Goal: Task Accomplishment & Management: Use online tool/utility

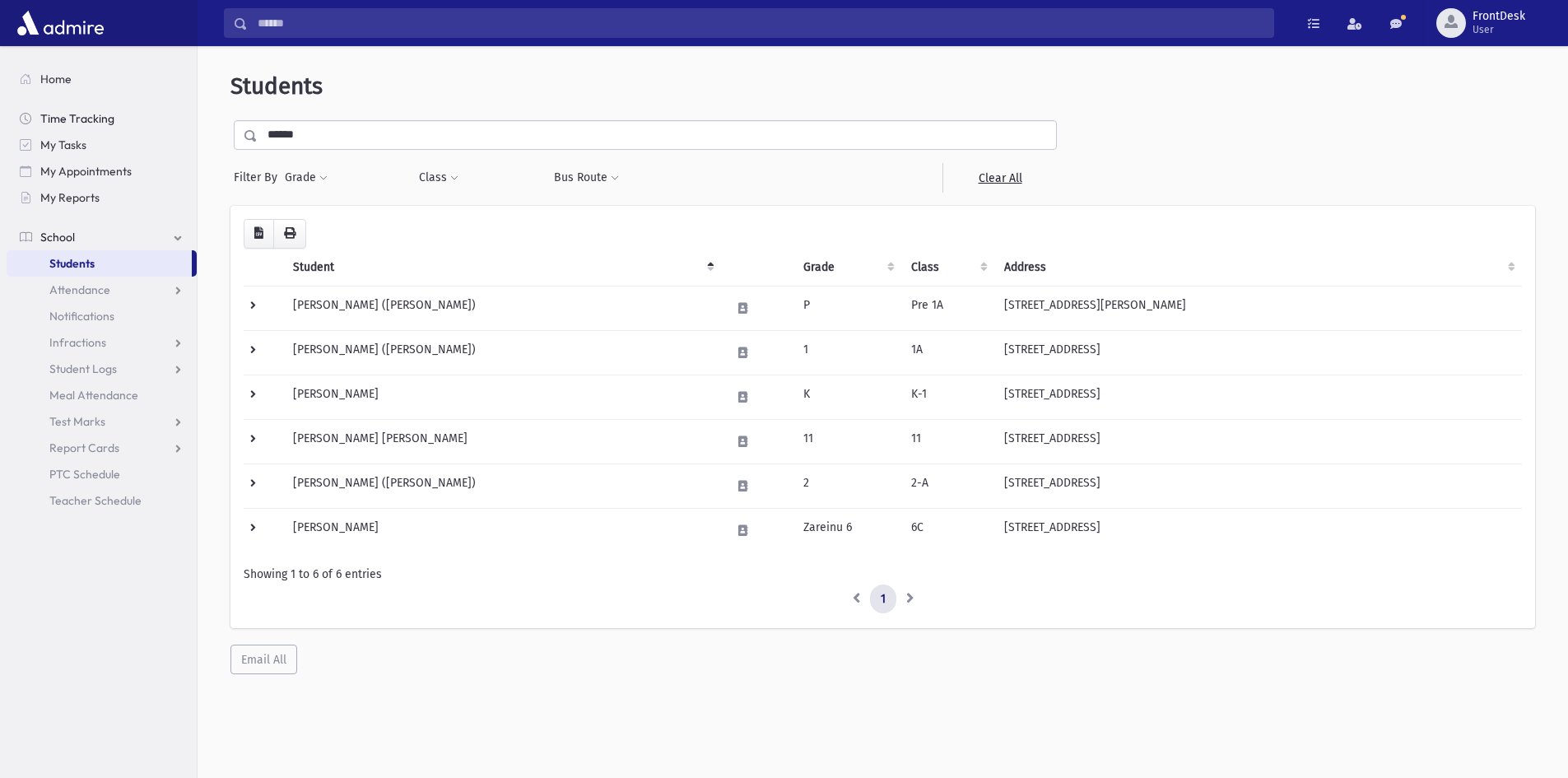
scroll to position [44, 0]
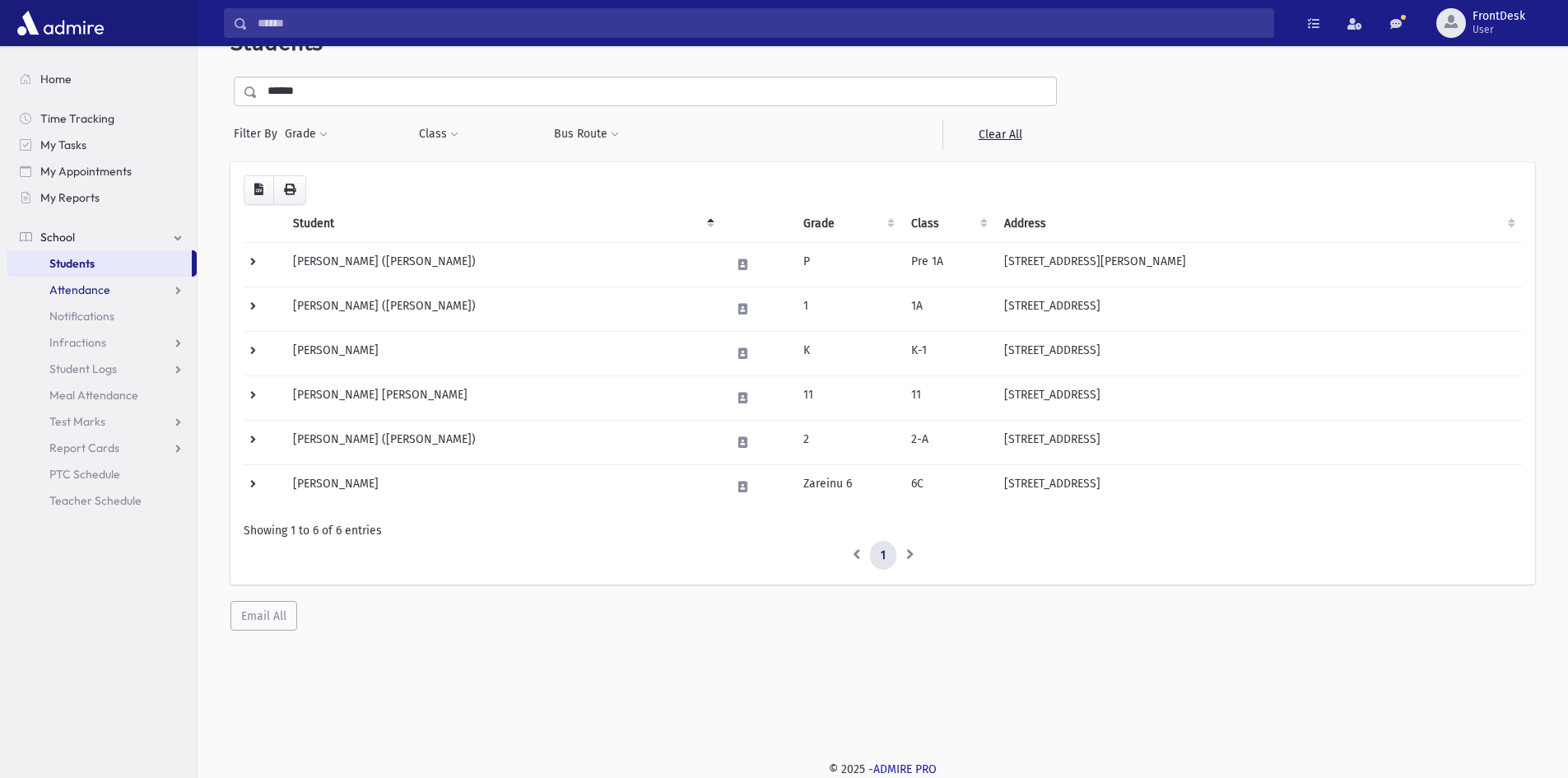
drag, startPoint x: 139, startPoint y: 277, endPoint x: 135, endPoint y: 289, distance: 12.6
click at [139, 277] on link "Attendance" at bounding box center [101, 290] width 190 height 27
click at [117, 311] on link "Entry" at bounding box center [101, 316] width 190 height 27
click at [113, 315] on link "Entry" at bounding box center [101, 316] width 190 height 27
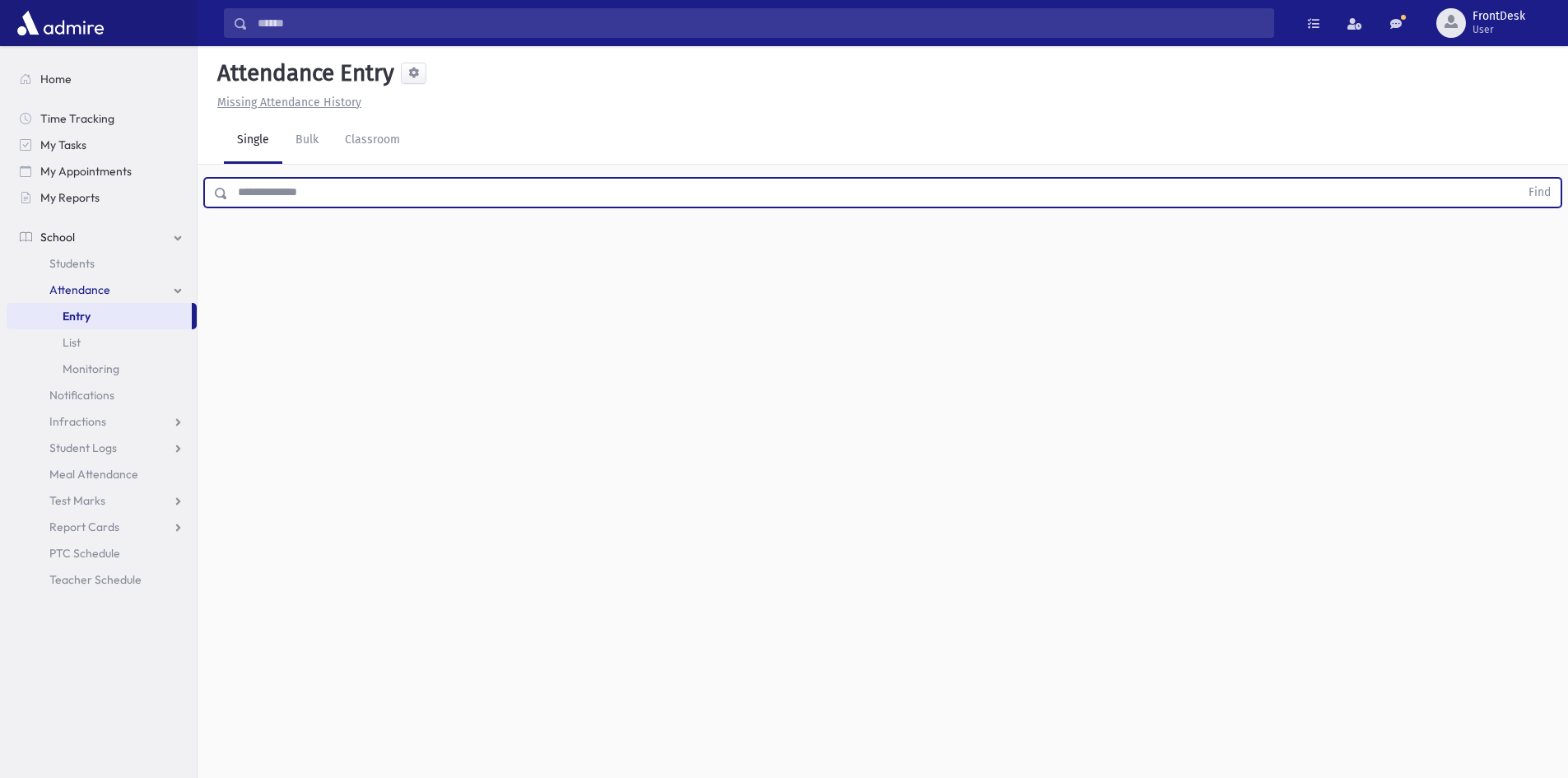
click at [266, 191] on input "text" at bounding box center [874, 192] width 1292 height 29
type input "******"
click at [1519, 179] on button "Find" at bounding box center [1539, 192] width 42 height 28
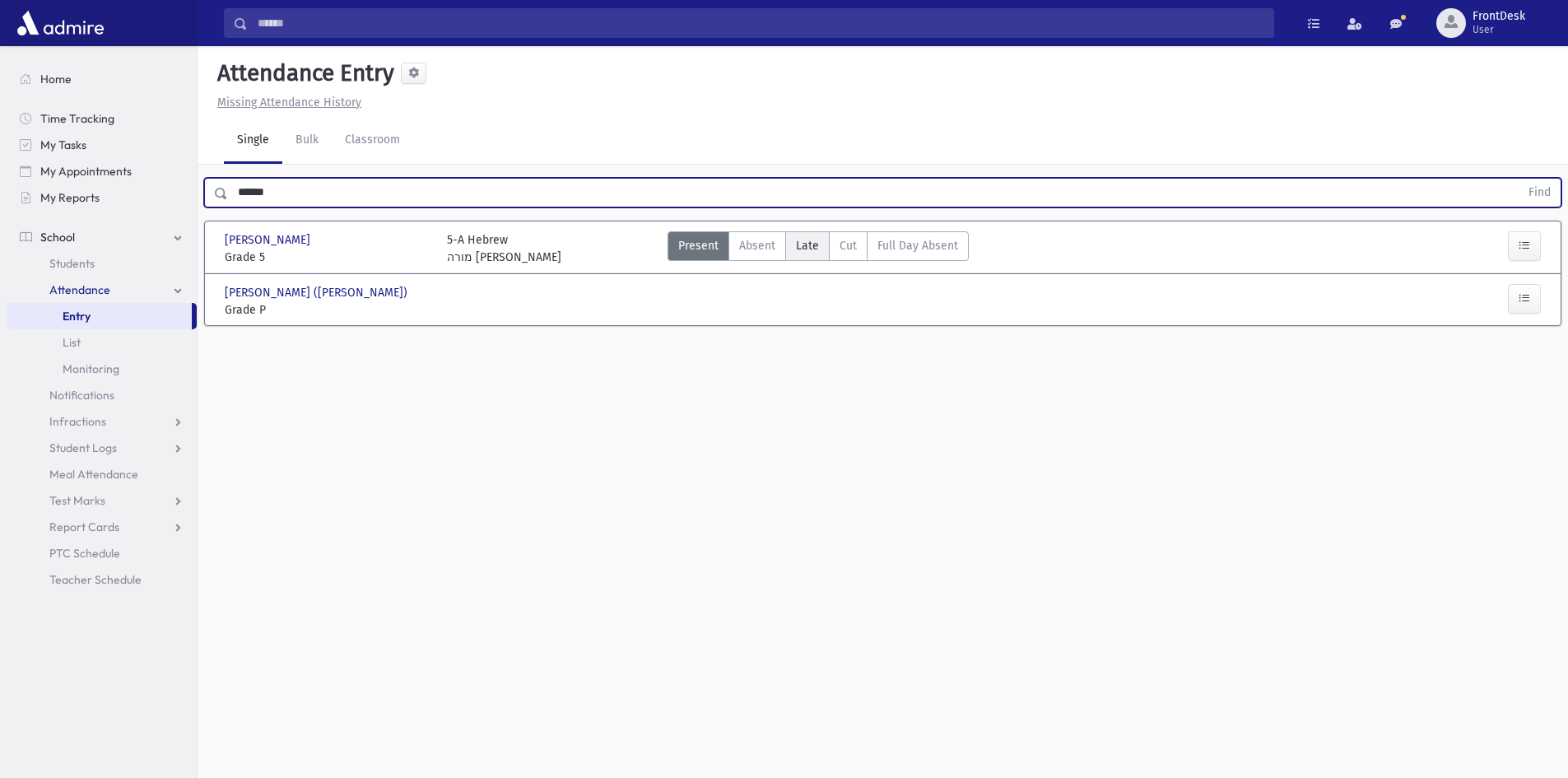
click at [810, 244] on span "Late" at bounding box center [808, 245] width 23 height 17
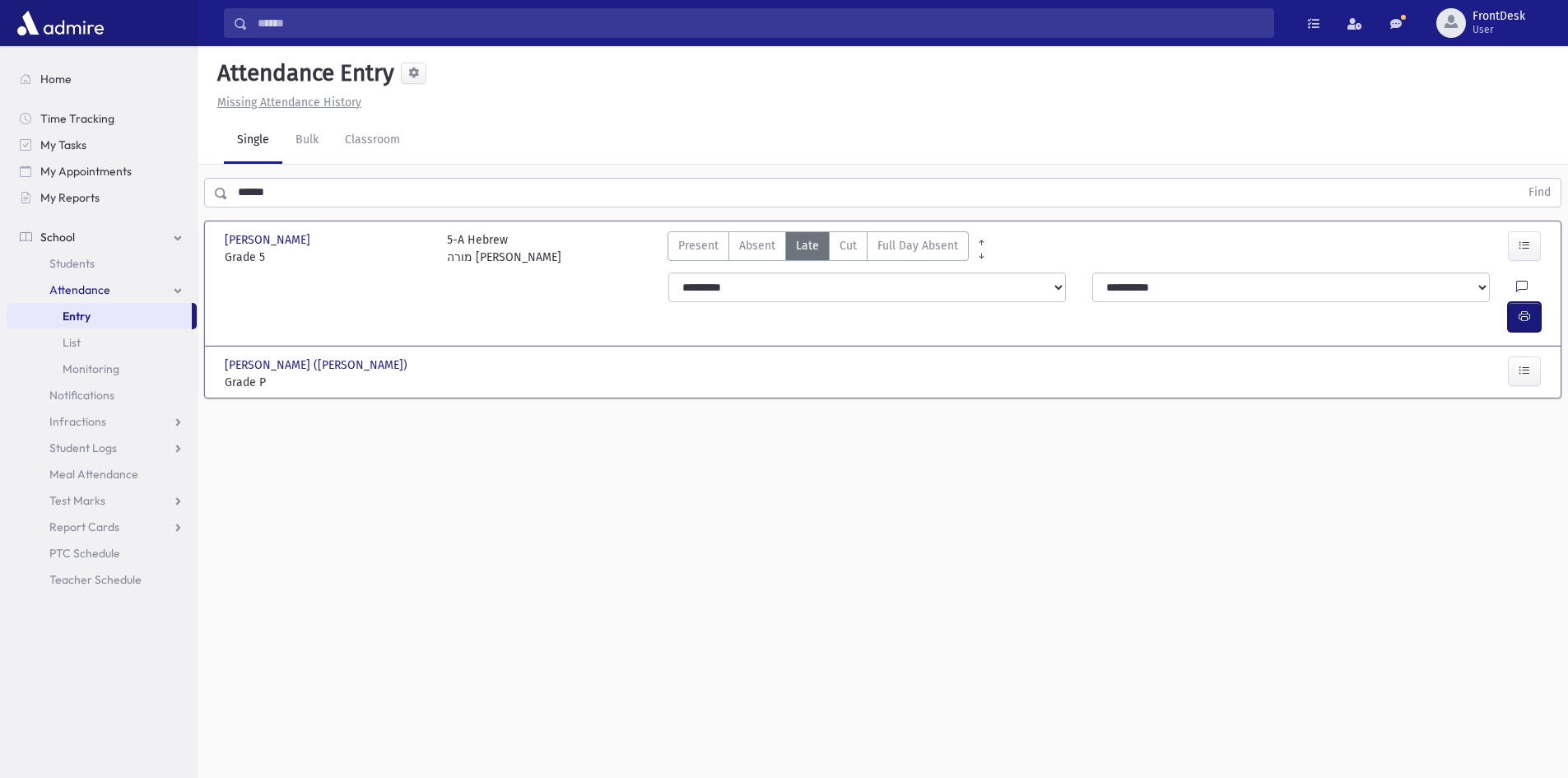
click at [1515, 302] on button "button" at bounding box center [1524, 316] width 33 height 29
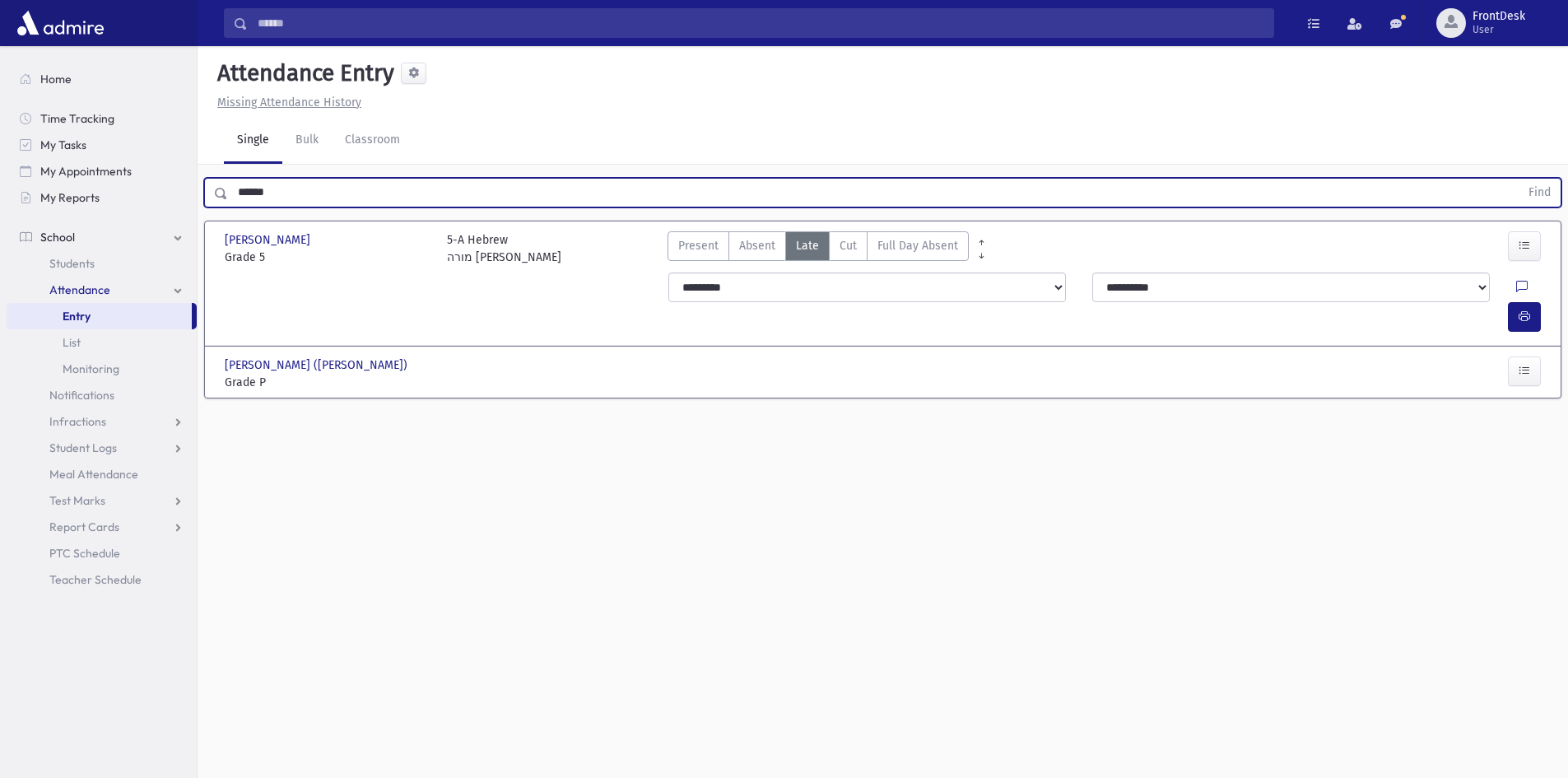
drag, startPoint x: 283, startPoint y: 204, endPoint x: 227, endPoint y: 191, distance: 57.5
click at [228, 193] on input "******" at bounding box center [874, 192] width 1292 height 29
type input "*********"
click at [1519, 179] on button "Find" at bounding box center [1539, 192] width 42 height 28
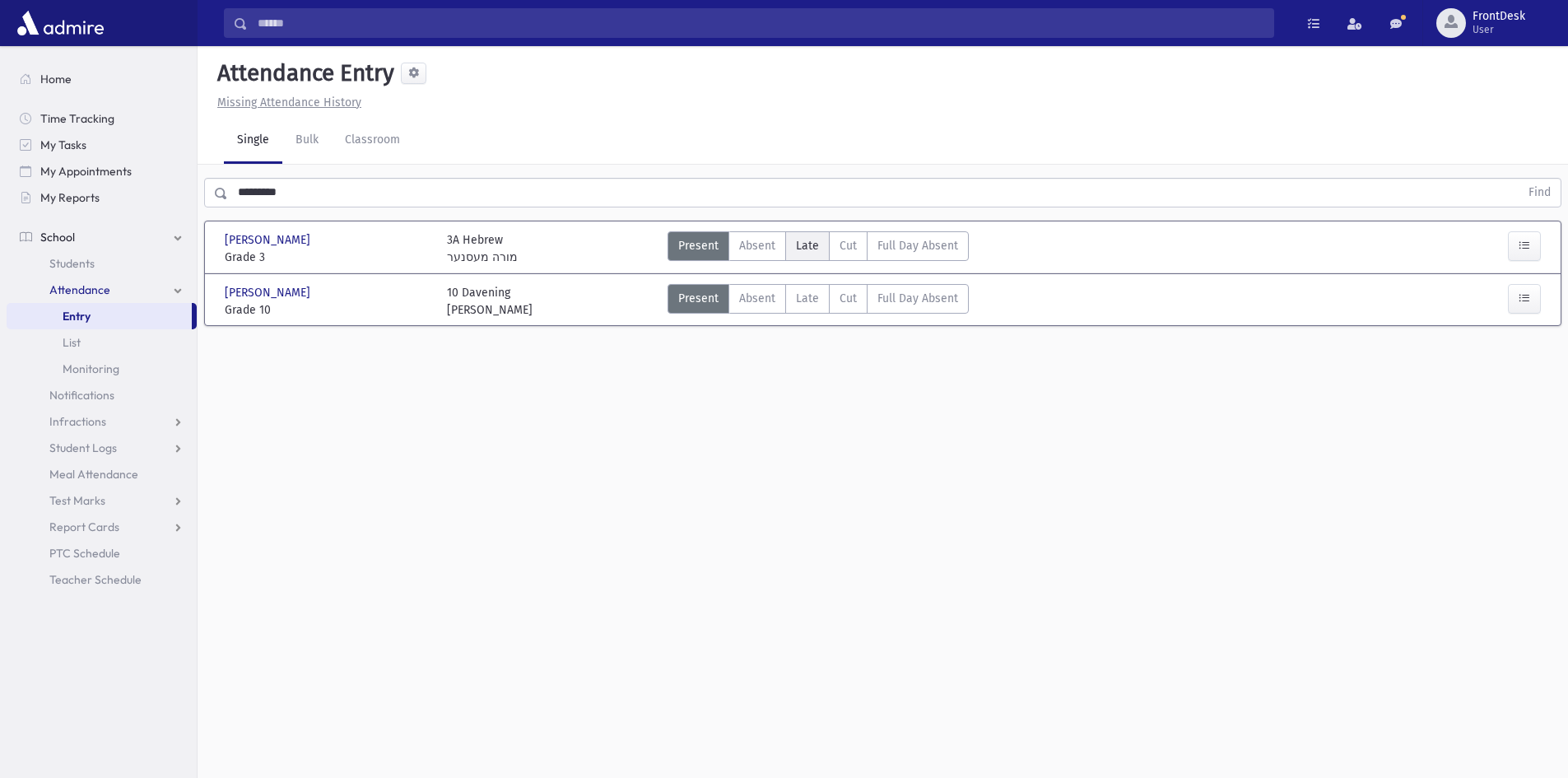
click at [804, 250] on span "Late" at bounding box center [808, 245] width 23 height 17
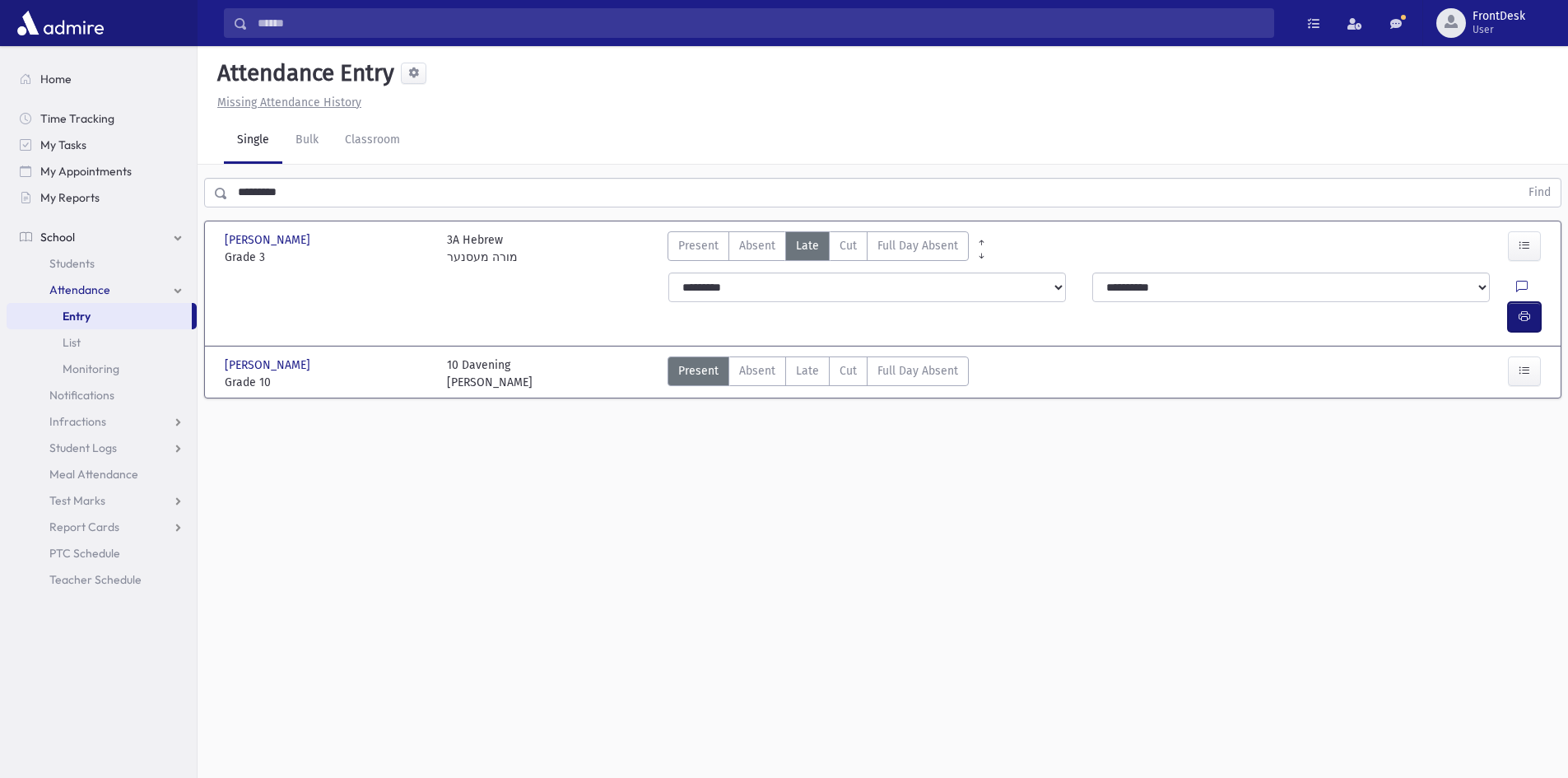
click at [1521, 302] on button "button" at bounding box center [1524, 316] width 33 height 29
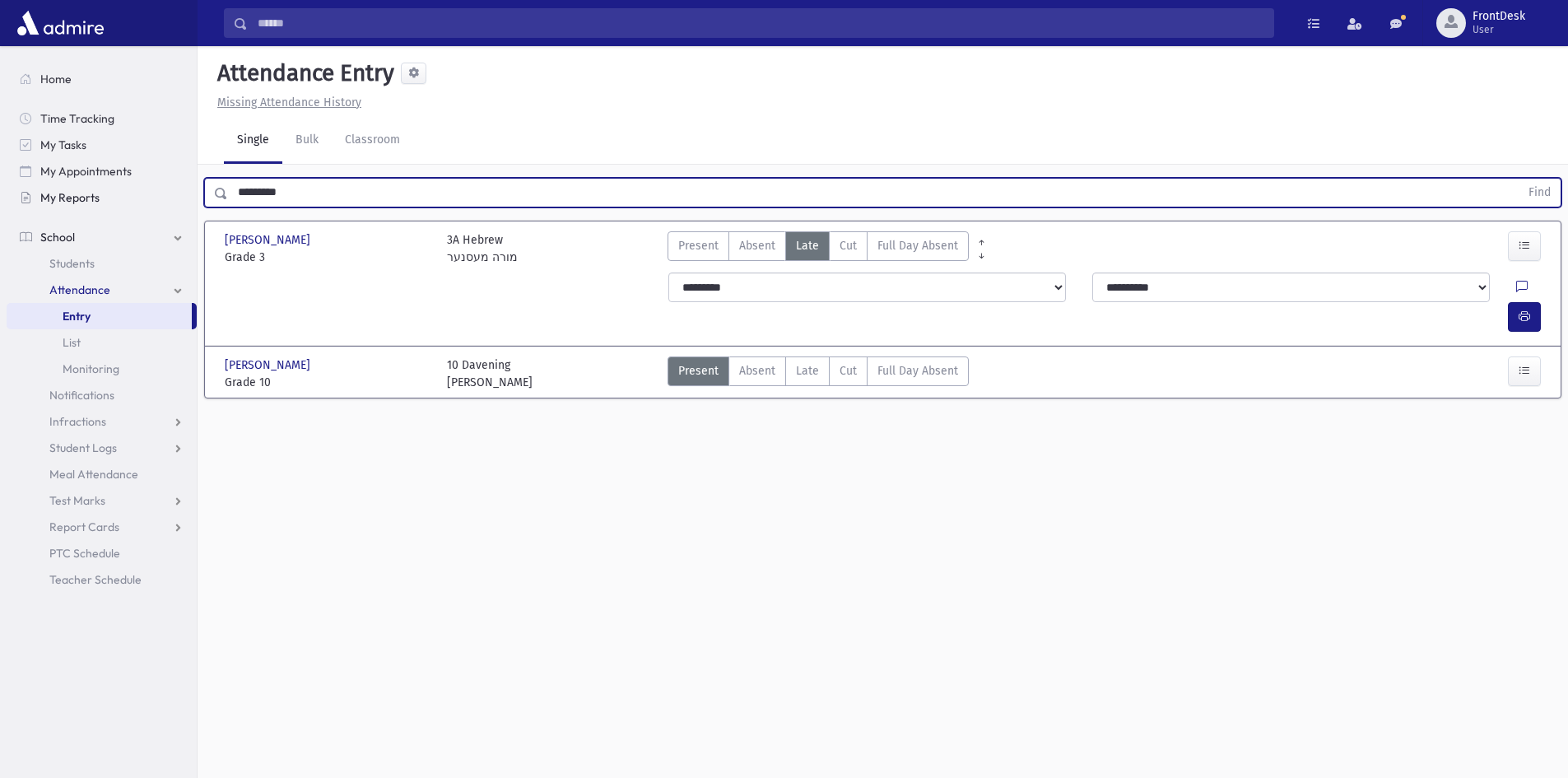
drag, startPoint x: 289, startPoint y: 199, endPoint x: 115, endPoint y: 210, distance: 174.3
click at [125, 204] on div "Search Results Students" at bounding box center [784, 407] width 1568 height 815
click at [1519, 179] on button "Find" at bounding box center [1539, 192] width 42 height 28
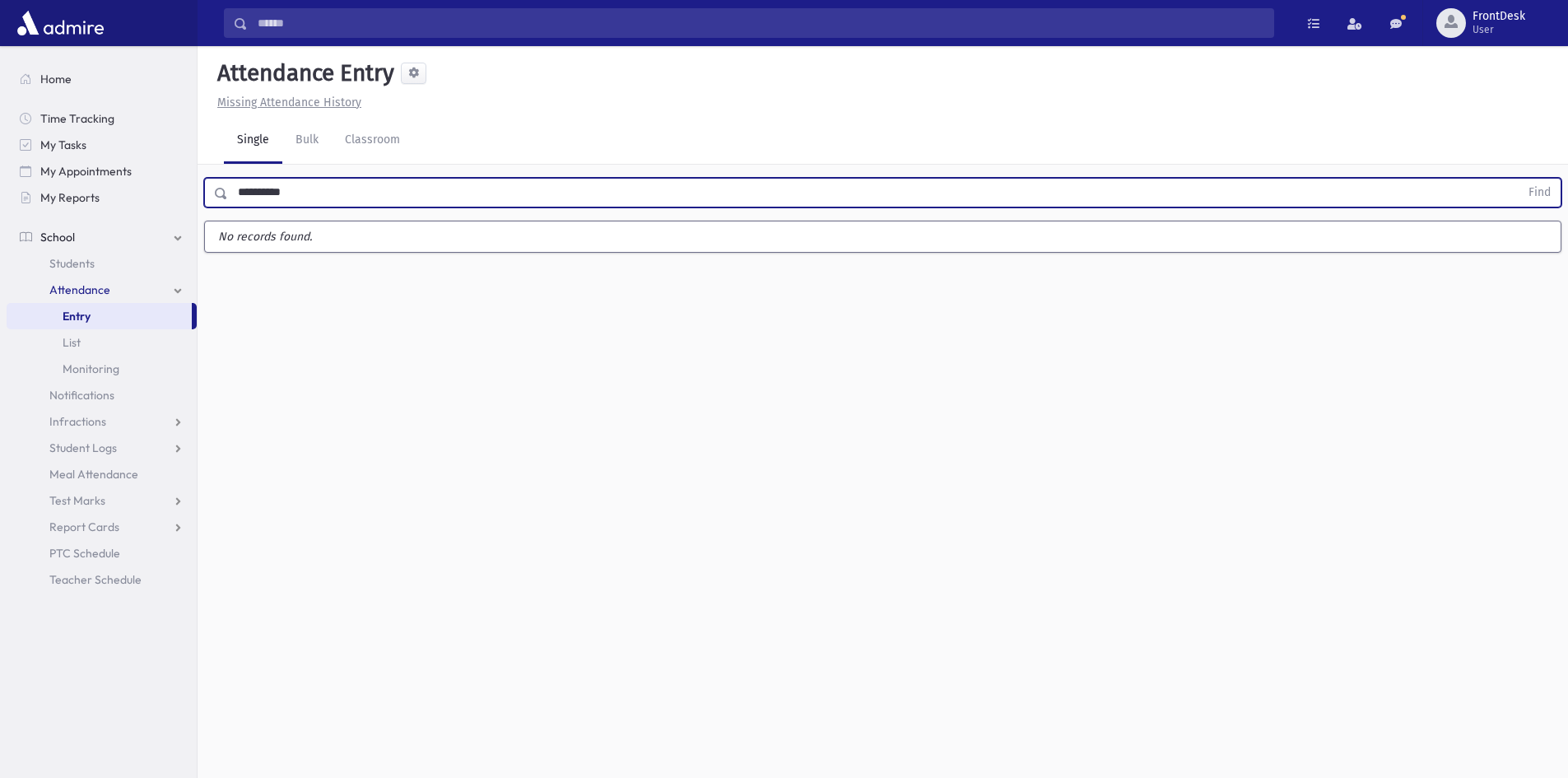
type input "**********"
click at [1519, 179] on button "Find" at bounding box center [1539, 192] width 42 height 28
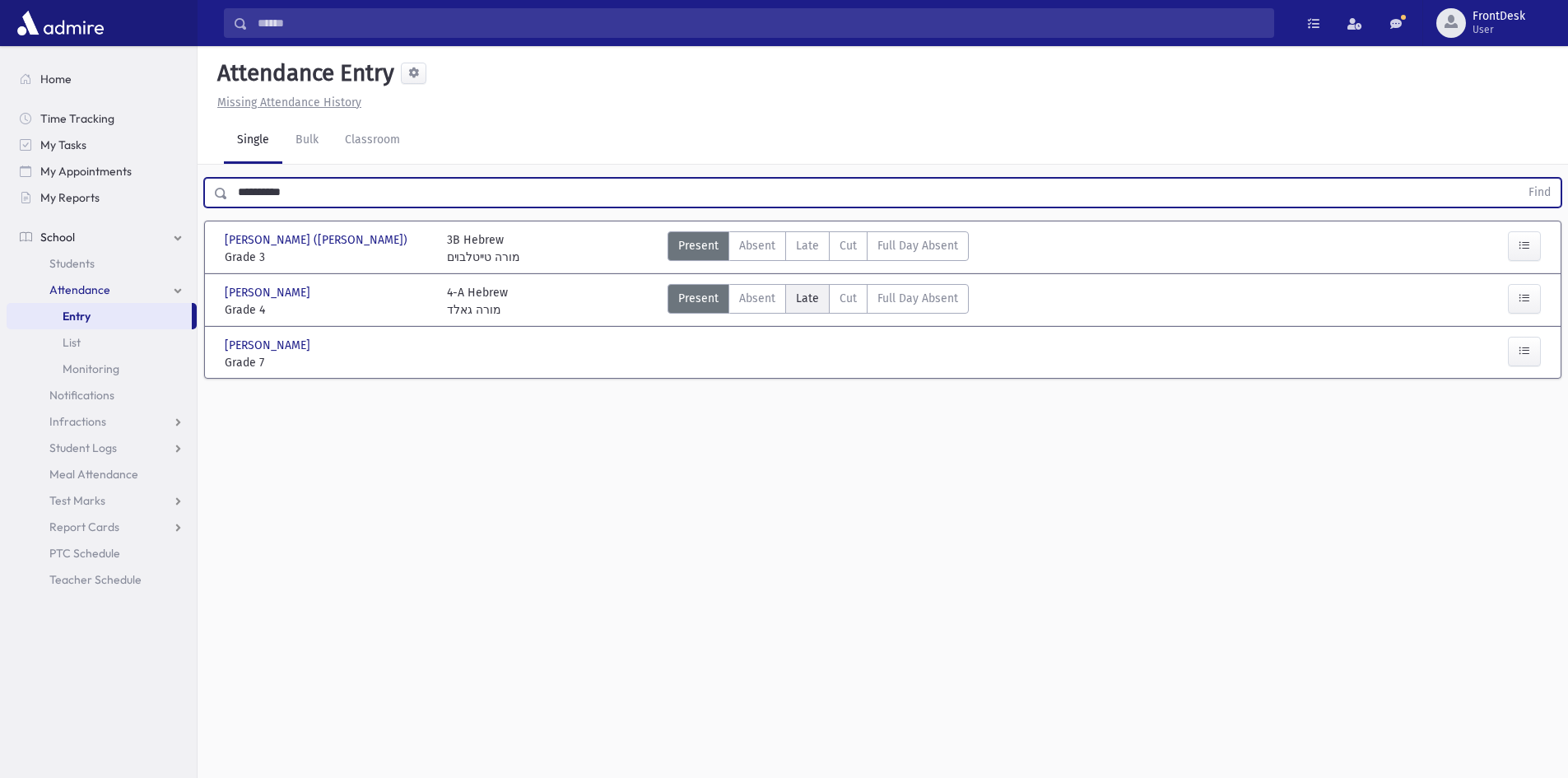
drag, startPoint x: 804, startPoint y: 299, endPoint x: 1012, endPoint y: 299, distance: 208.0
click at [804, 299] on span "Late" at bounding box center [808, 298] width 23 height 17
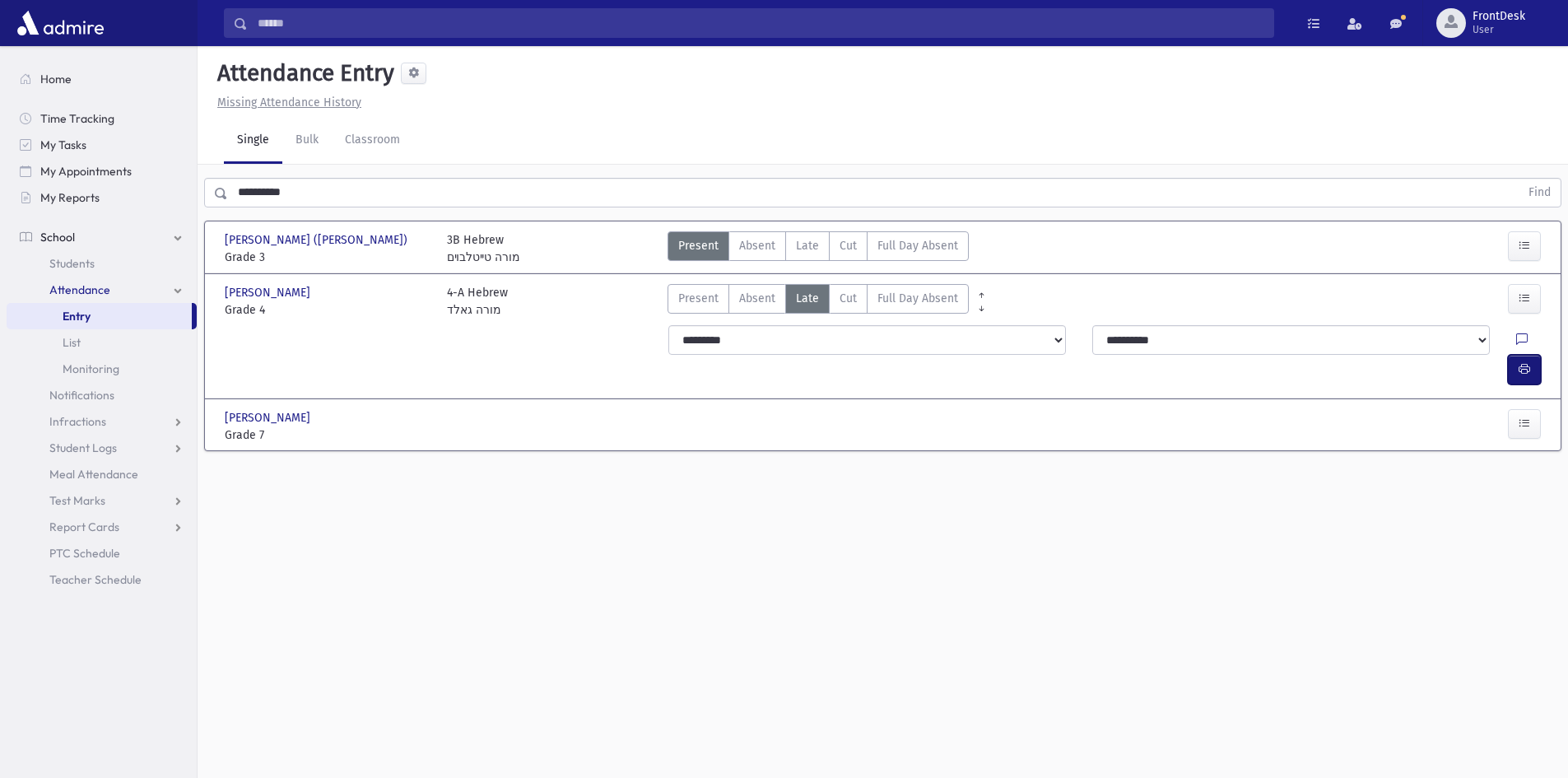
click at [1528, 363] on icon "button" at bounding box center [1524, 370] width 12 height 14
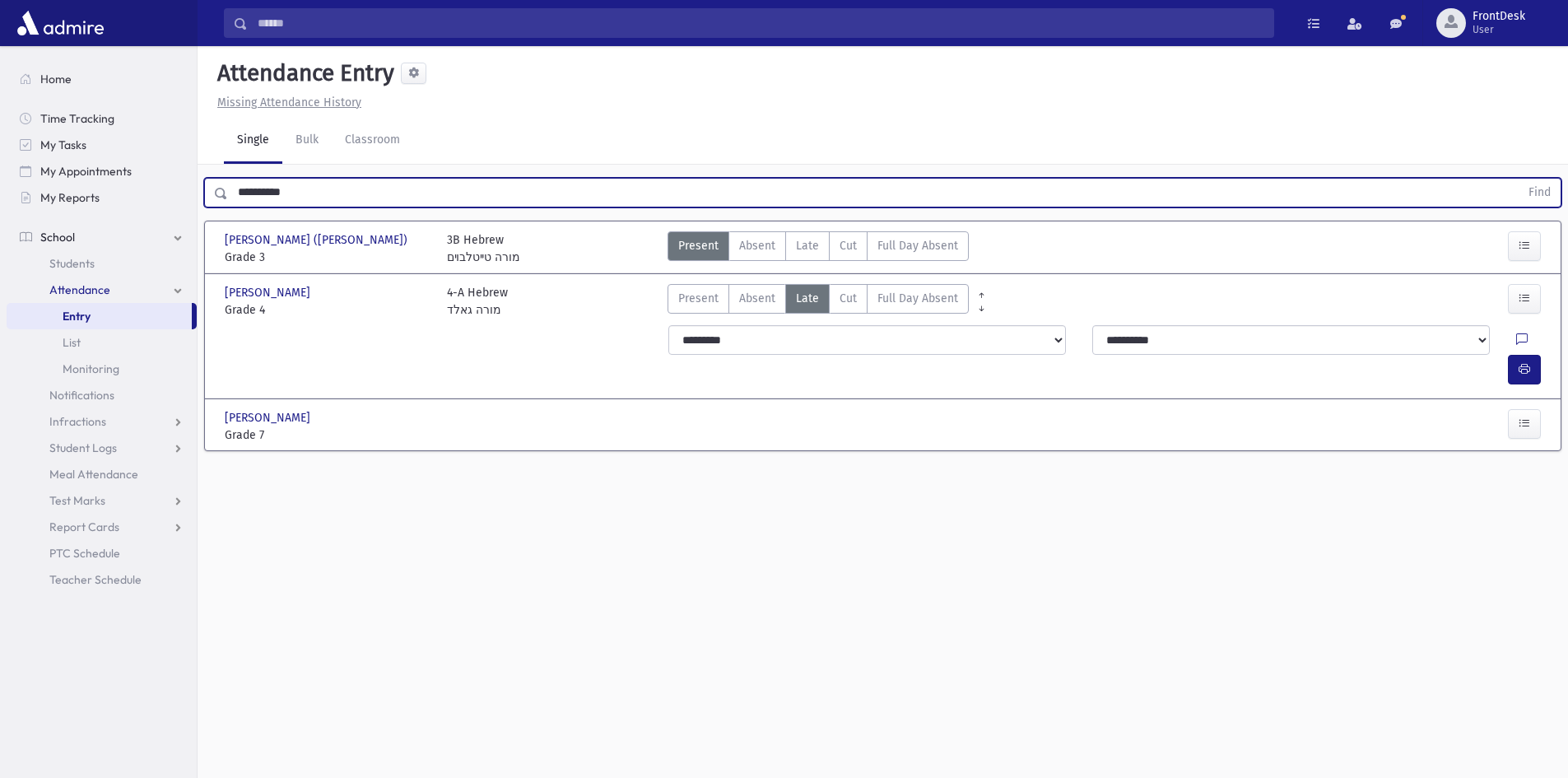
drag, startPoint x: 282, startPoint y: 201, endPoint x: 39, endPoint y: 235, distance: 245.4
click at [33, 230] on div "Search Results Students" at bounding box center [784, 407] width 1568 height 815
type input "******"
click at [1519, 179] on button "Find" at bounding box center [1539, 192] width 42 height 28
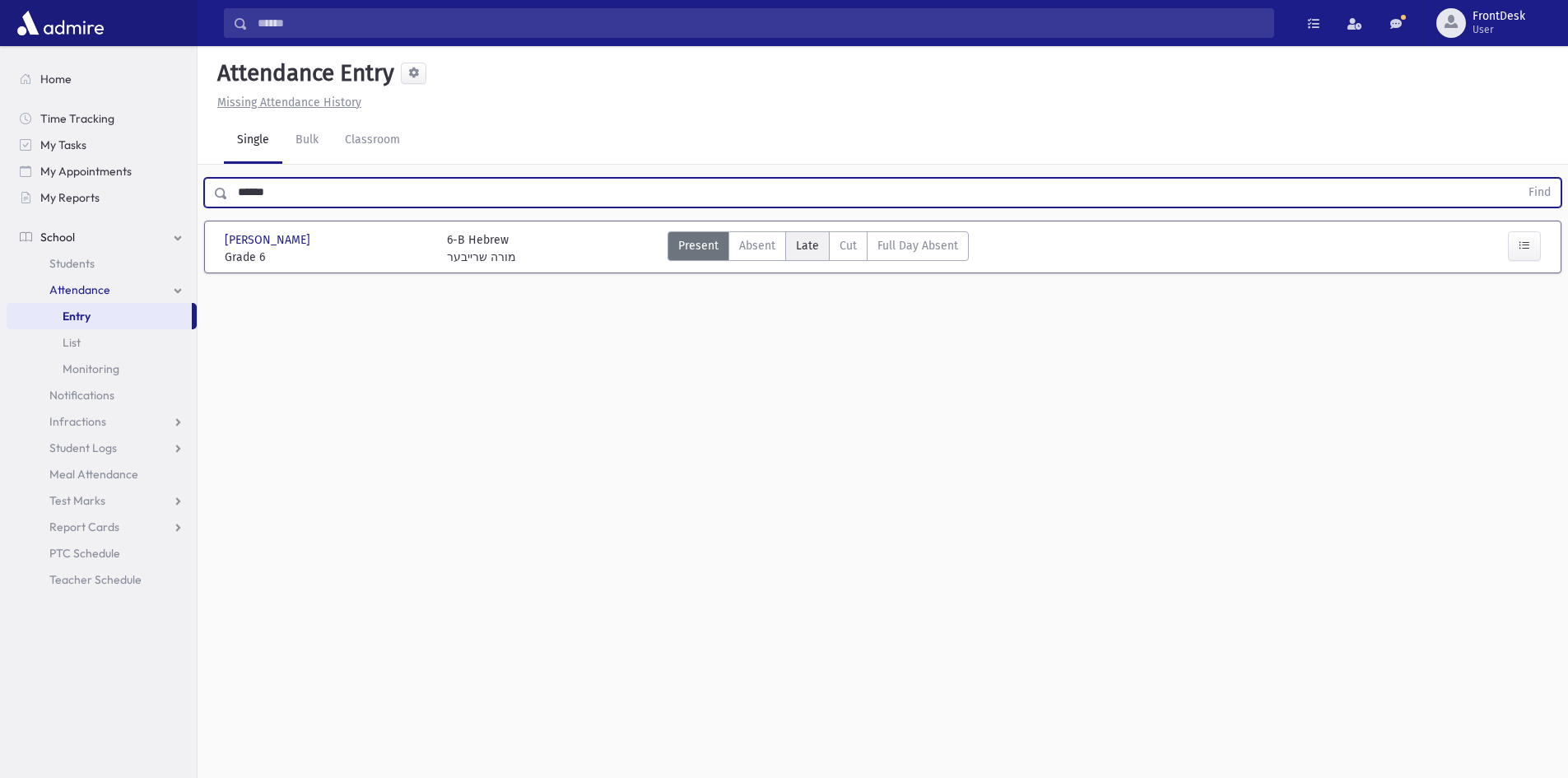
click at [815, 238] on span "Late" at bounding box center [808, 245] width 23 height 17
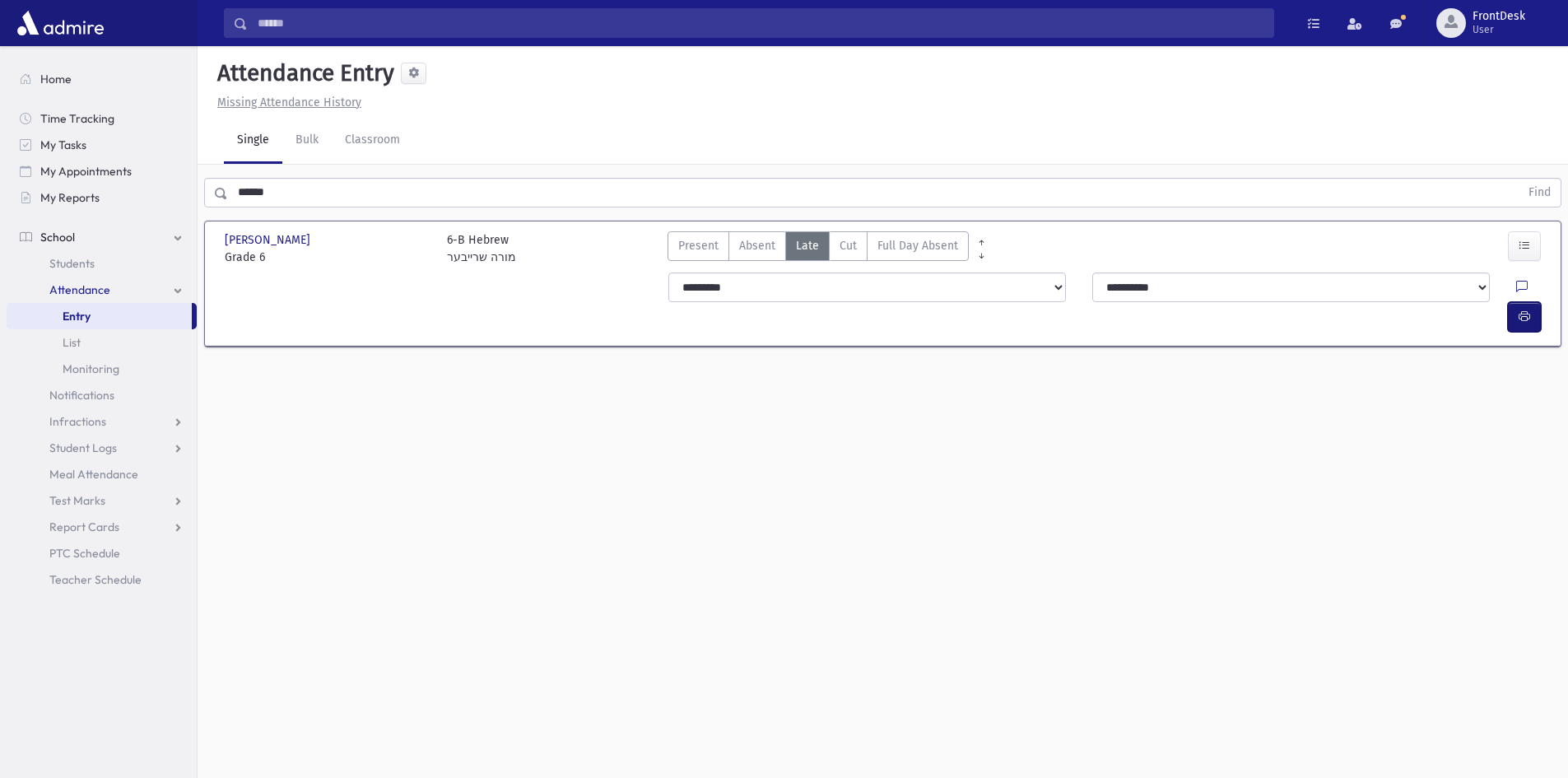
drag, startPoint x: 1522, startPoint y: 277, endPoint x: 1441, endPoint y: 303, distance: 85.1
click at [1522, 302] on button "button" at bounding box center [1524, 316] width 33 height 29
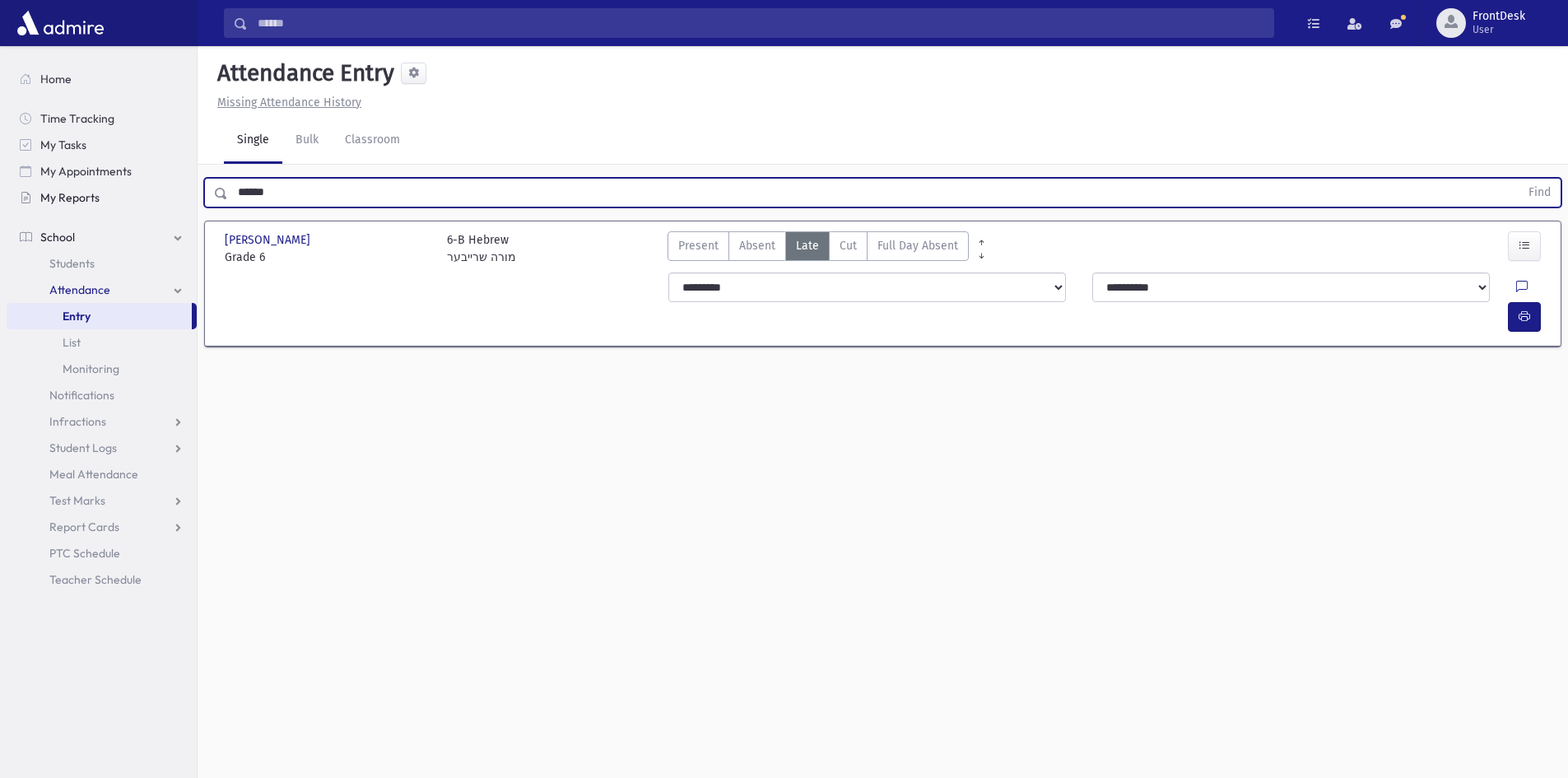
drag, startPoint x: 291, startPoint y: 197, endPoint x: 43, endPoint y: 190, distance: 248.1
click at [43, 190] on div "Search Results Students" at bounding box center [784, 407] width 1568 height 815
type input "*****"
click at [1519, 179] on button "Find" at bounding box center [1539, 192] width 42 height 28
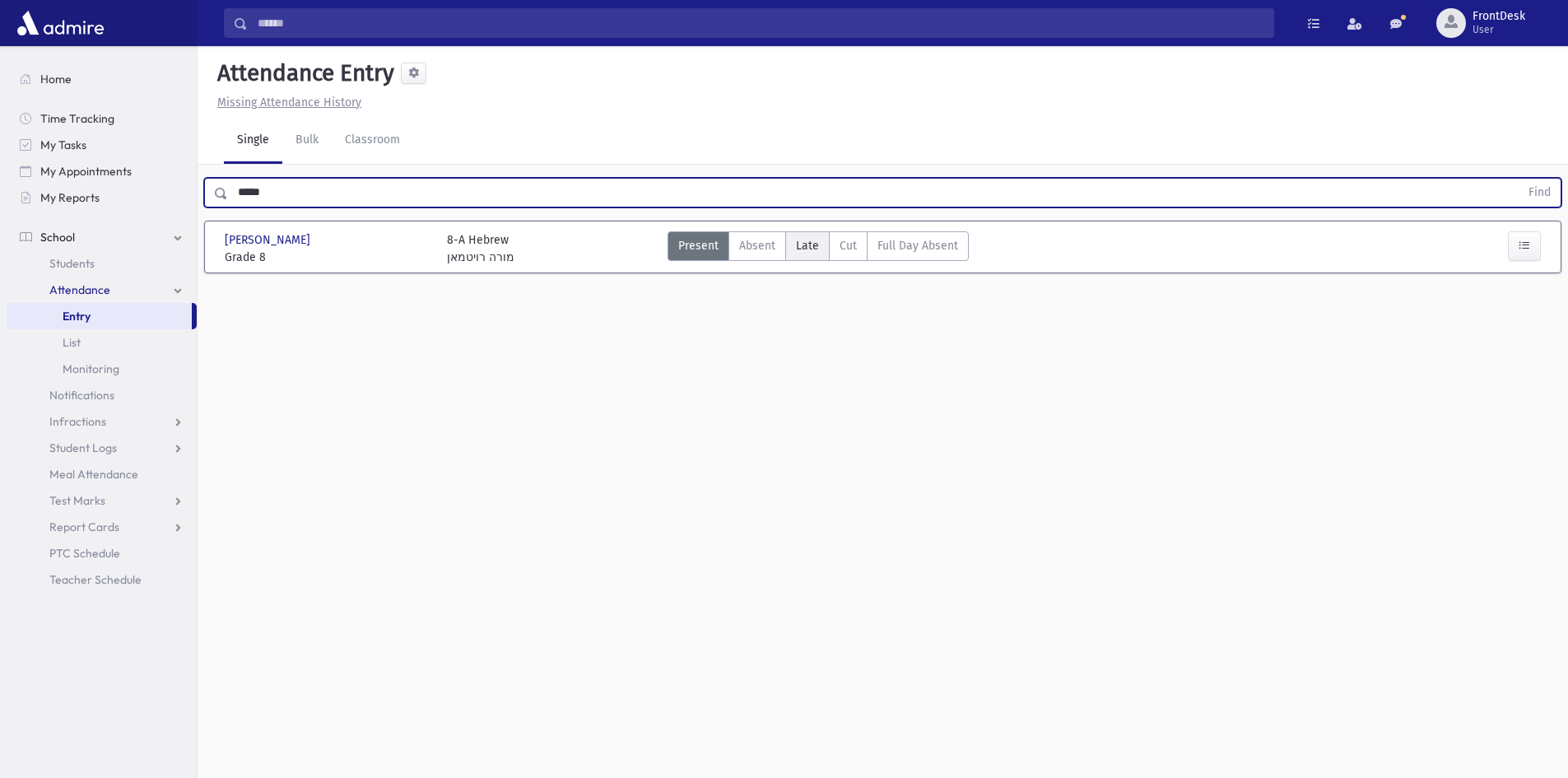
drag, startPoint x: 827, startPoint y: 237, endPoint x: 807, endPoint y: 248, distance: 22.8
click at [828, 237] on label "Late L" at bounding box center [807, 246] width 45 height 29
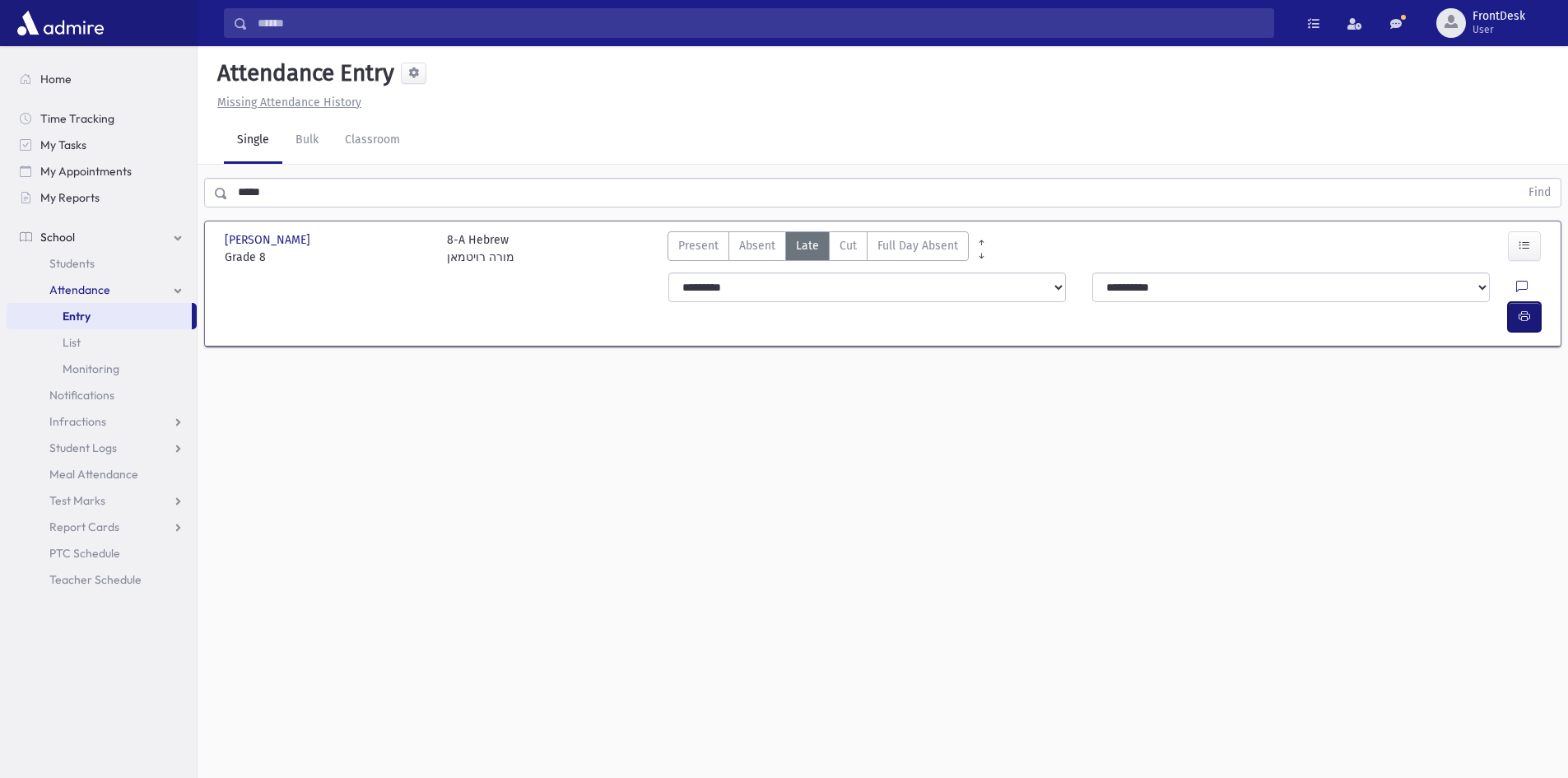
click at [1525, 309] on icon "button" at bounding box center [1524, 316] width 12 height 14
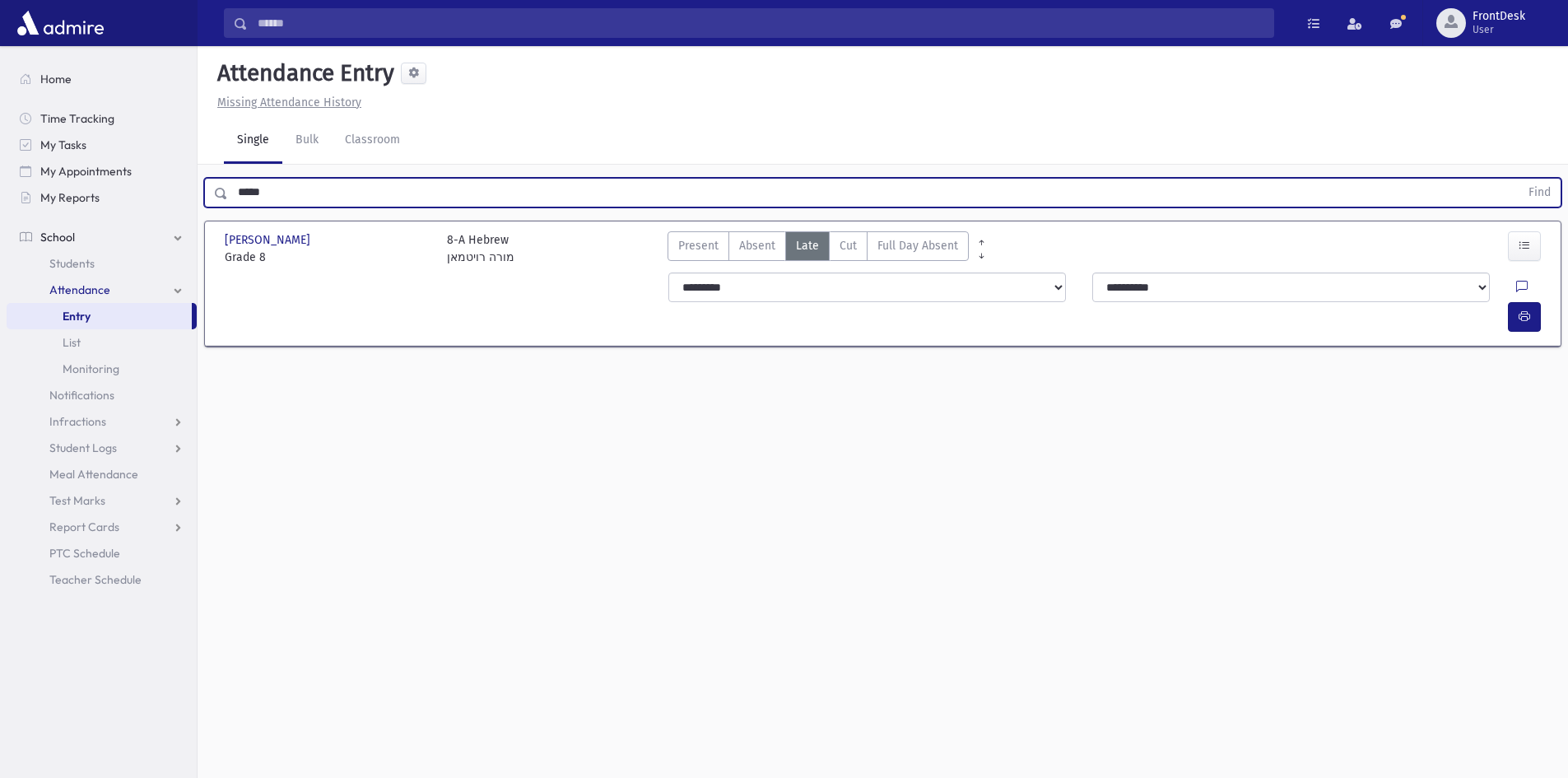
drag, startPoint x: 272, startPoint y: 189, endPoint x: 49, endPoint y: 226, distance: 226.0
click at [47, 240] on div "Search Results Students" at bounding box center [784, 407] width 1568 height 815
type input "*********"
click at [1519, 179] on button "Find" at bounding box center [1539, 192] width 42 height 28
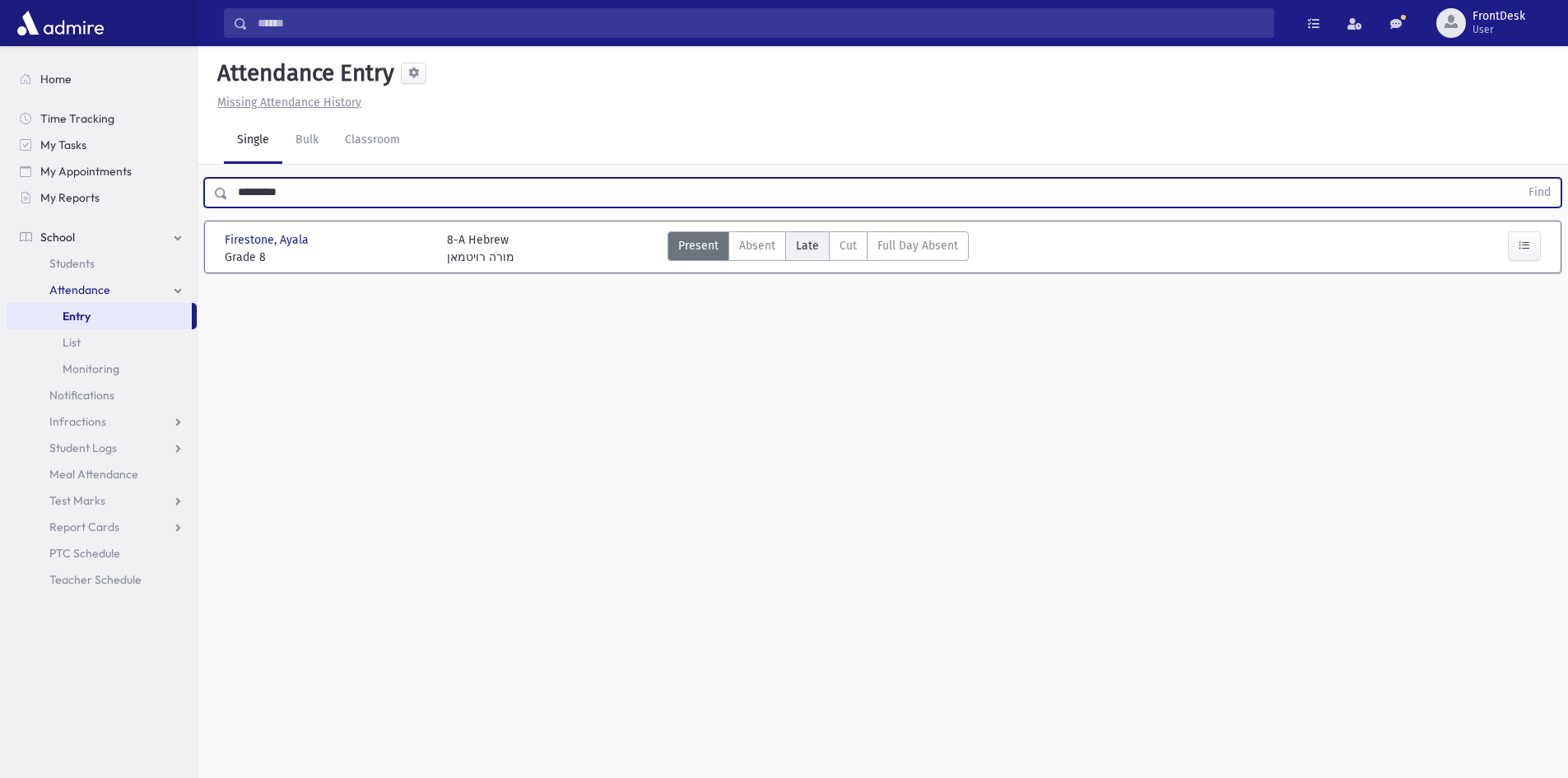
drag, startPoint x: 785, startPoint y: 249, endPoint x: 862, endPoint y: 263, distance: 78.3
click at [786, 249] on label "Late L" at bounding box center [807, 246] width 45 height 29
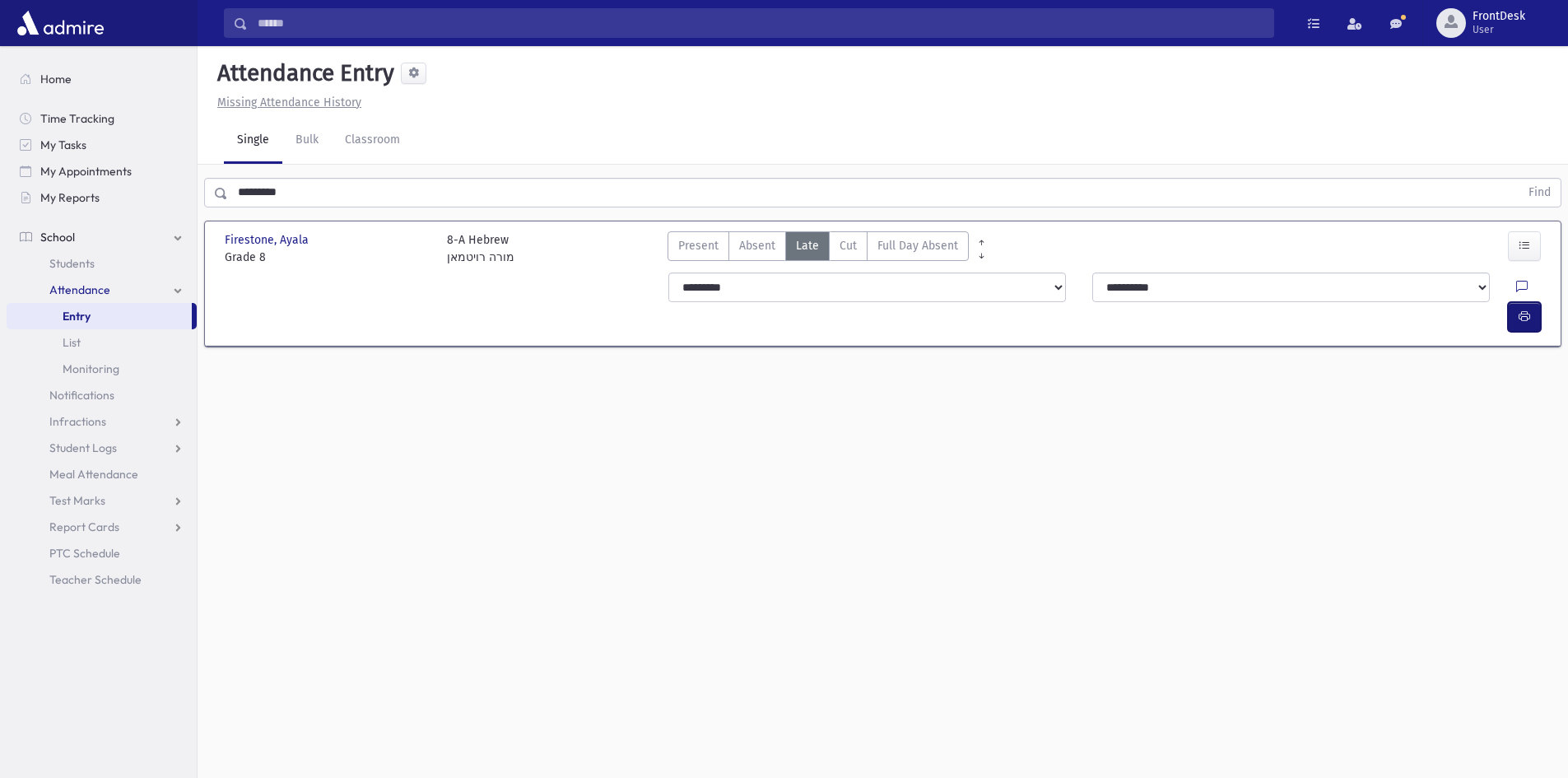
click at [1515, 302] on button "button" at bounding box center [1524, 316] width 33 height 29
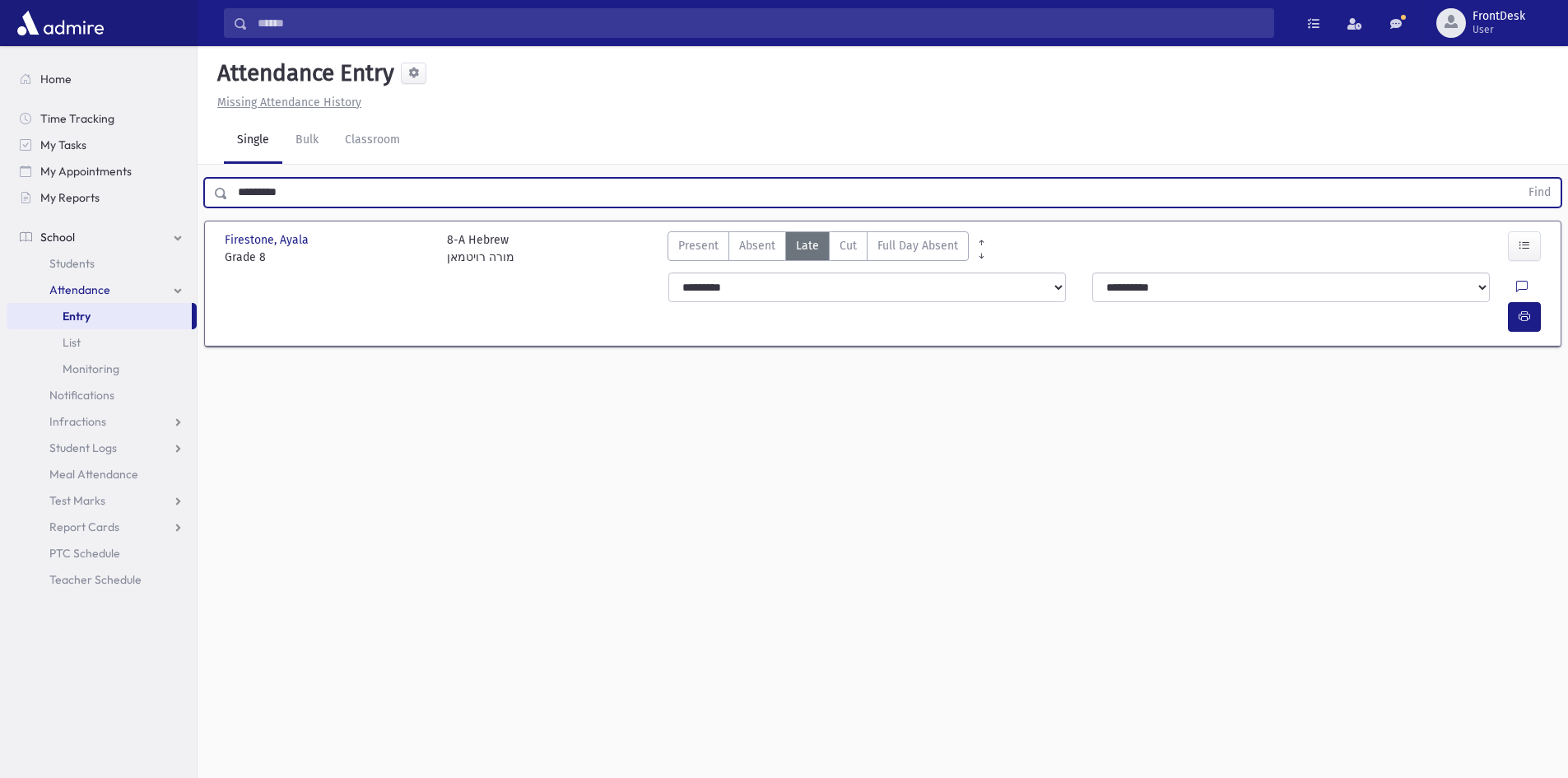
drag, startPoint x: 358, startPoint y: 193, endPoint x: 47, endPoint y: 220, distance: 312.2
click at [32, 222] on div "Search Results Students" at bounding box center [784, 407] width 1568 height 815
click at [1519, 179] on button "Find" at bounding box center [1539, 192] width 42 height 28
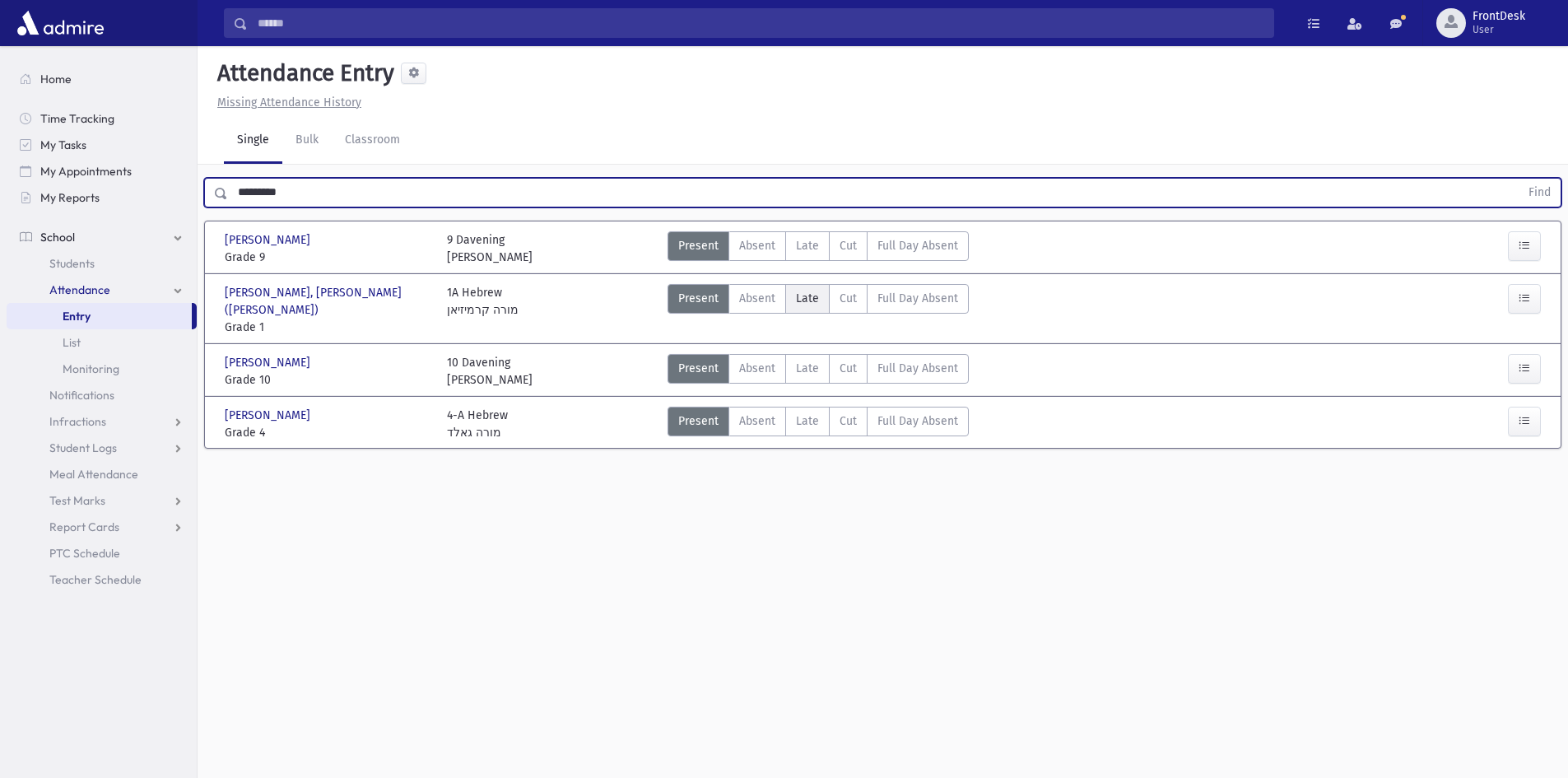
click at [802, 299] on span "Late" at bounding box center [808, 298] width 23 height 17
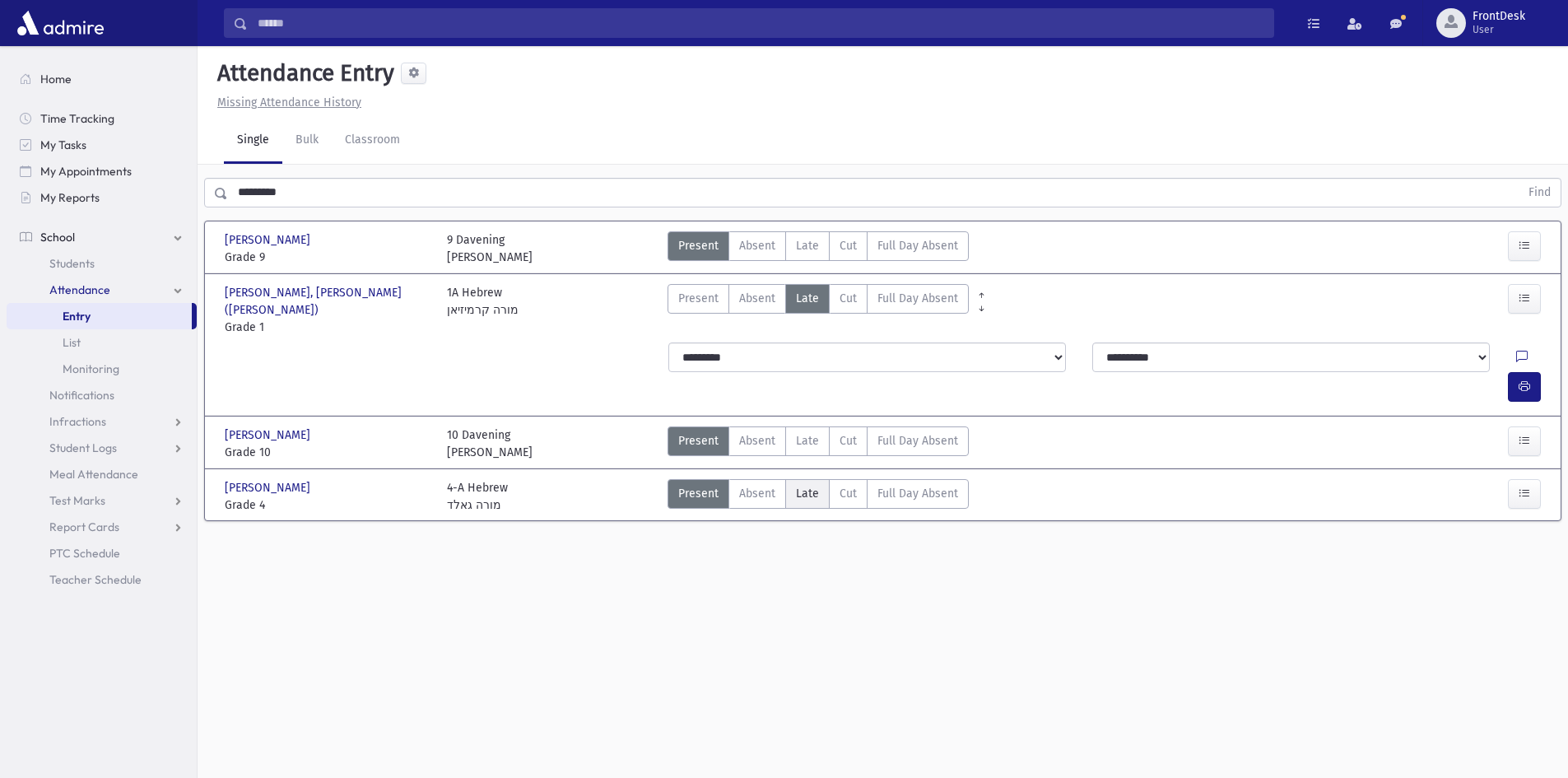
drag, startPoint x: 810, startPoint y: 454, endPoint x: 899, endPoint y: 457, distance: 89.1
click at [811, 485] on span "Late" at bounding box center [808, 493] width 23 height 17
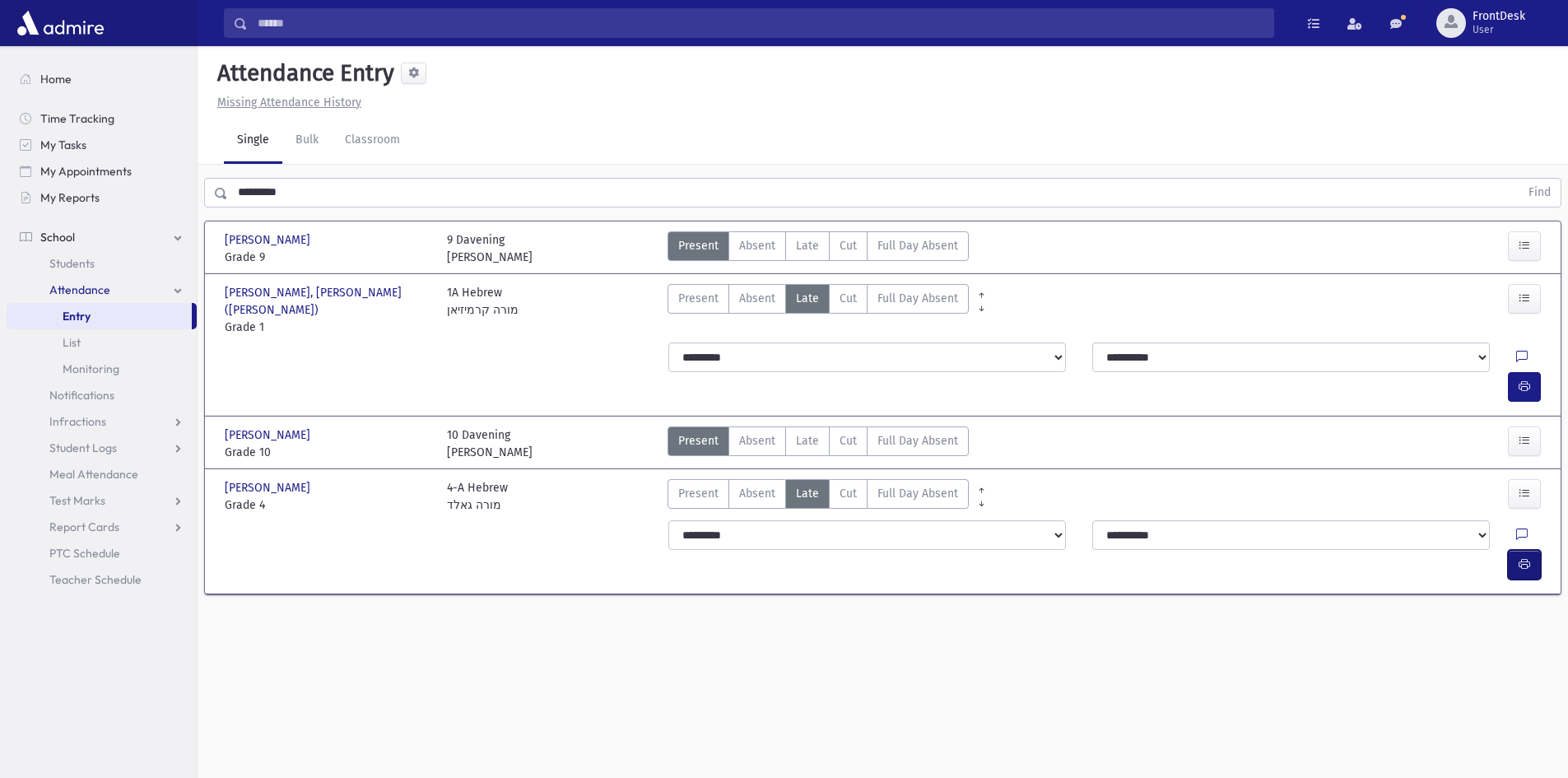
click at [1531, 550] on button "button" at bounding box center [1524, 564] width 33 height 29
click at [1530, 380] on icon "button" at bounding box center [1524, 387] width 12 height 14
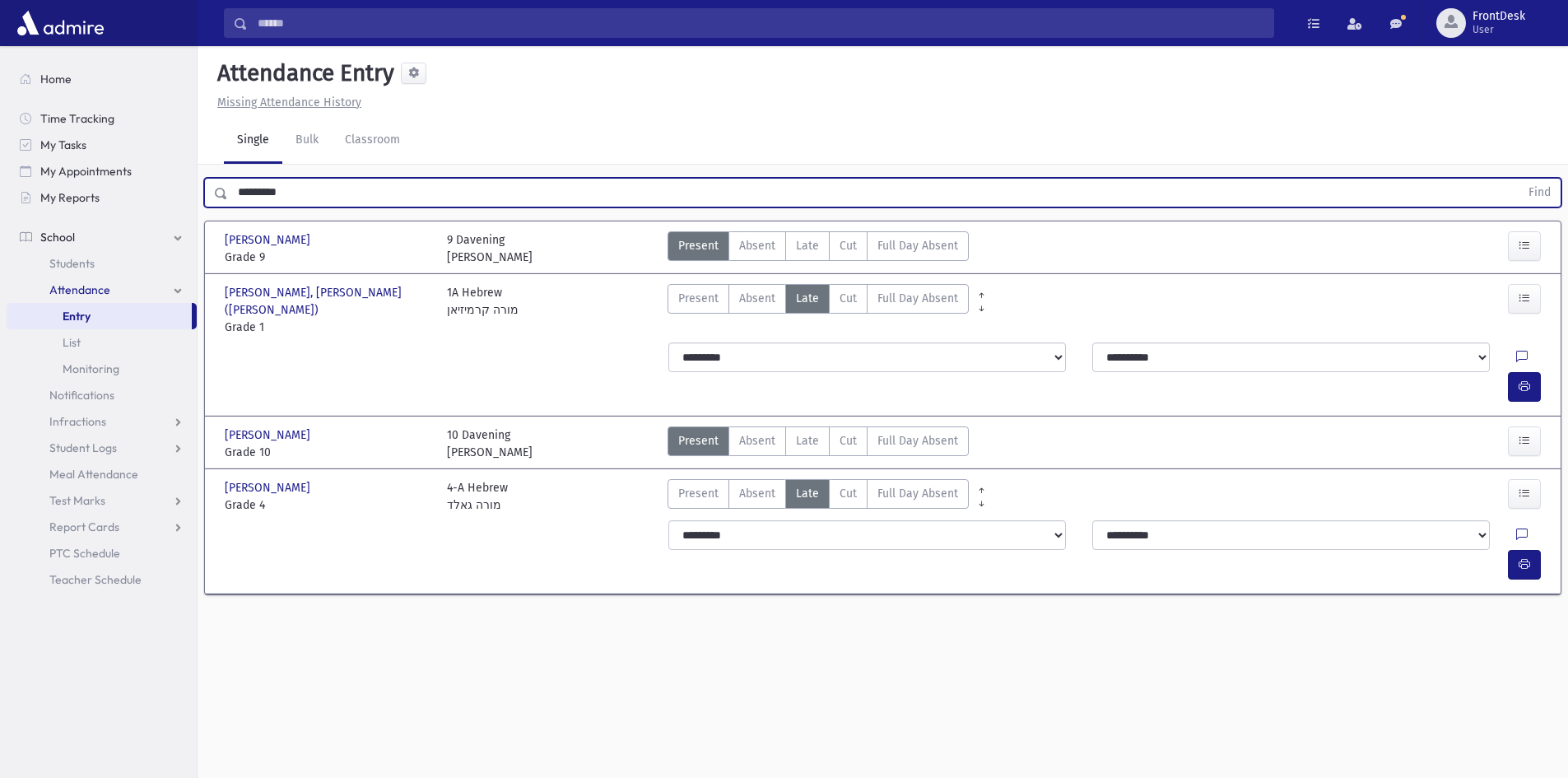
drag, startPoint x: 331, startPoint y: 183, endPoint x: 298, endPoint y: 188, distance: 33.4
click at [298, 188] on input "*********" at bounding box center [874, 192] width 1292 height 29
type input "*"
type input "*********"
click at [1519, 179] on button "Find" at bounding box center [1539, 192] width 42 height 28
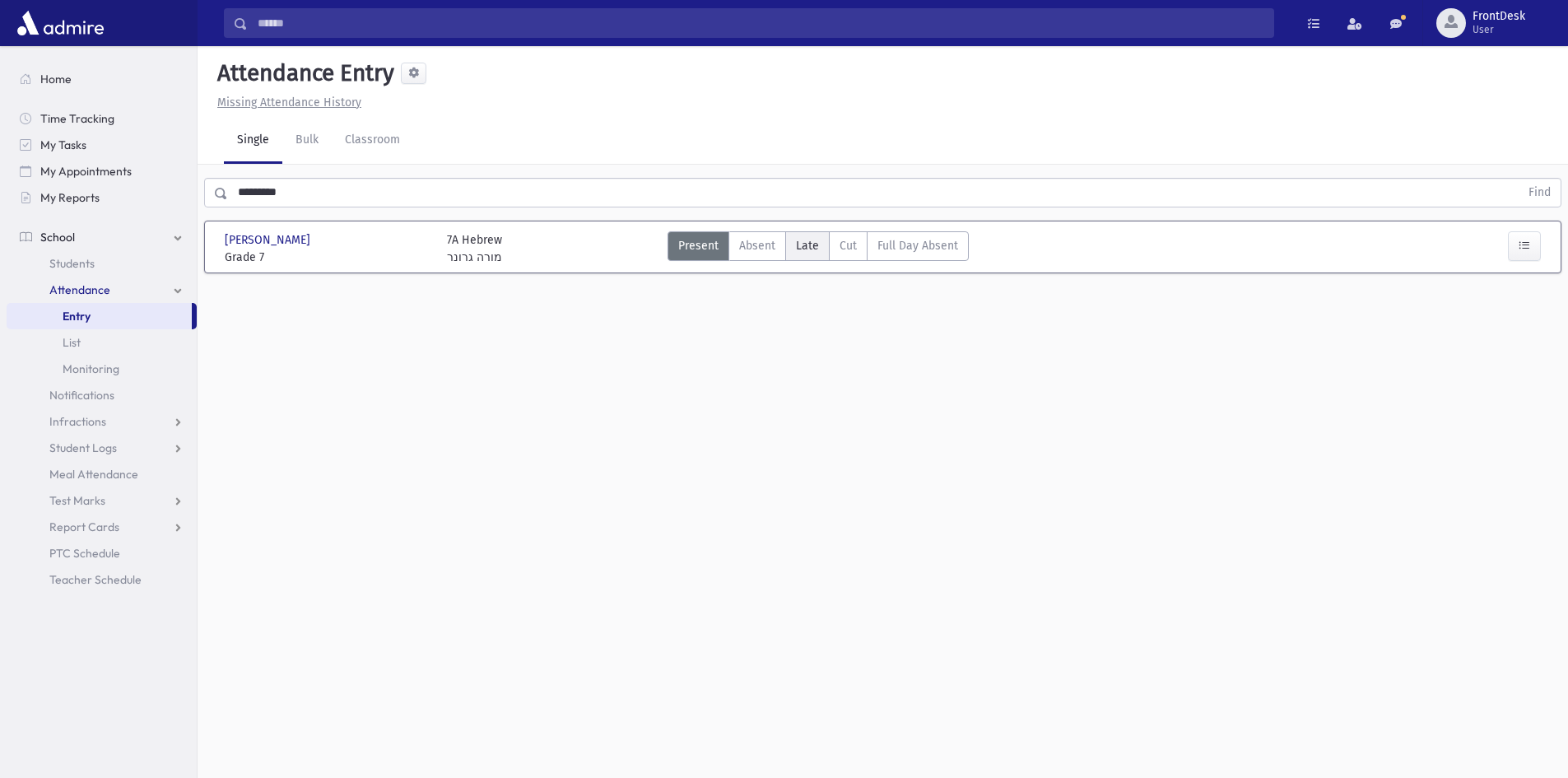
click at [807, 246] on span "Late" at bounding box center [808, 245] width 23 height 17
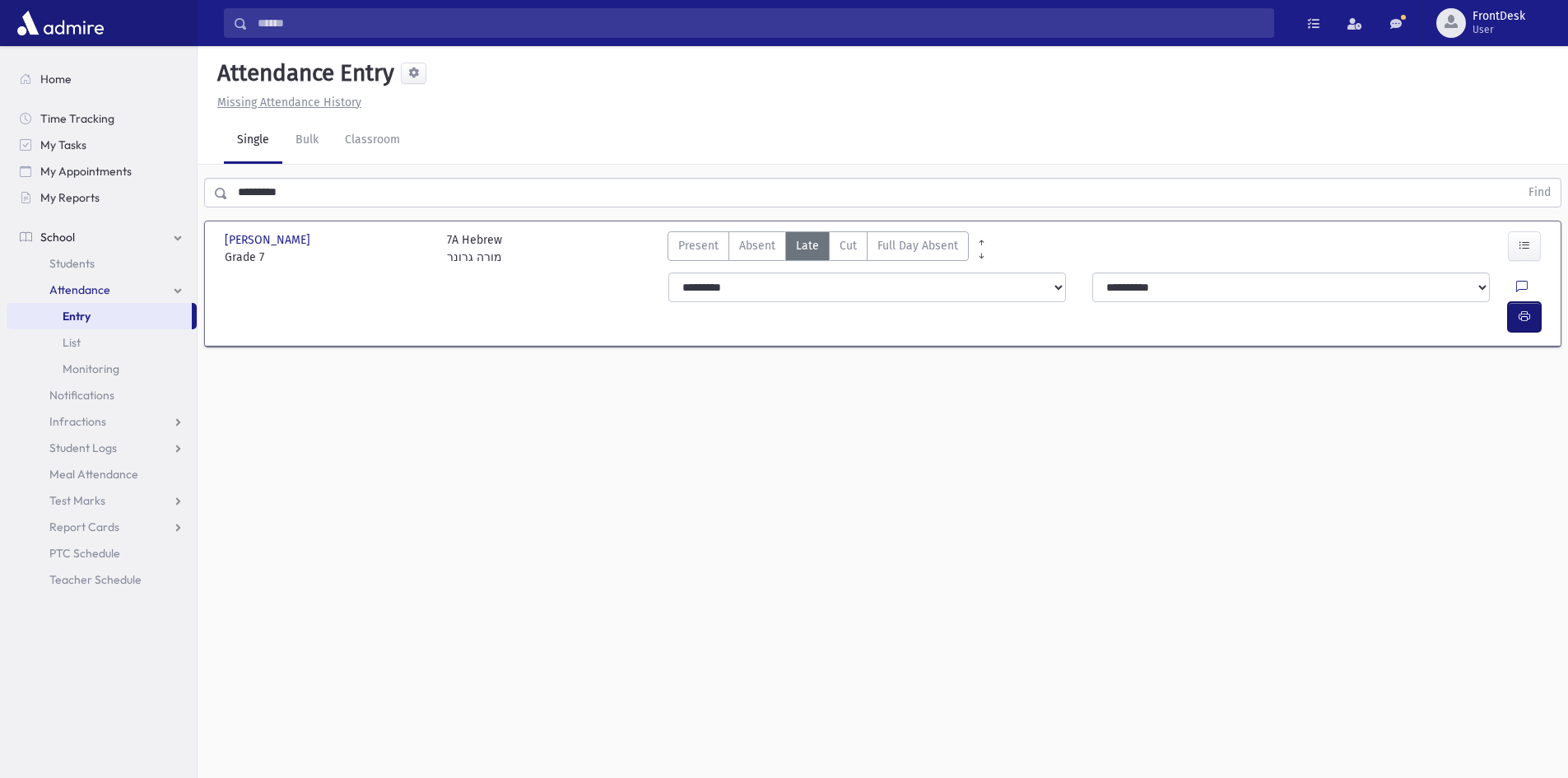
click at [1527, 309] on icon "button" at bounding box center [1524, 316] width 12 height 14
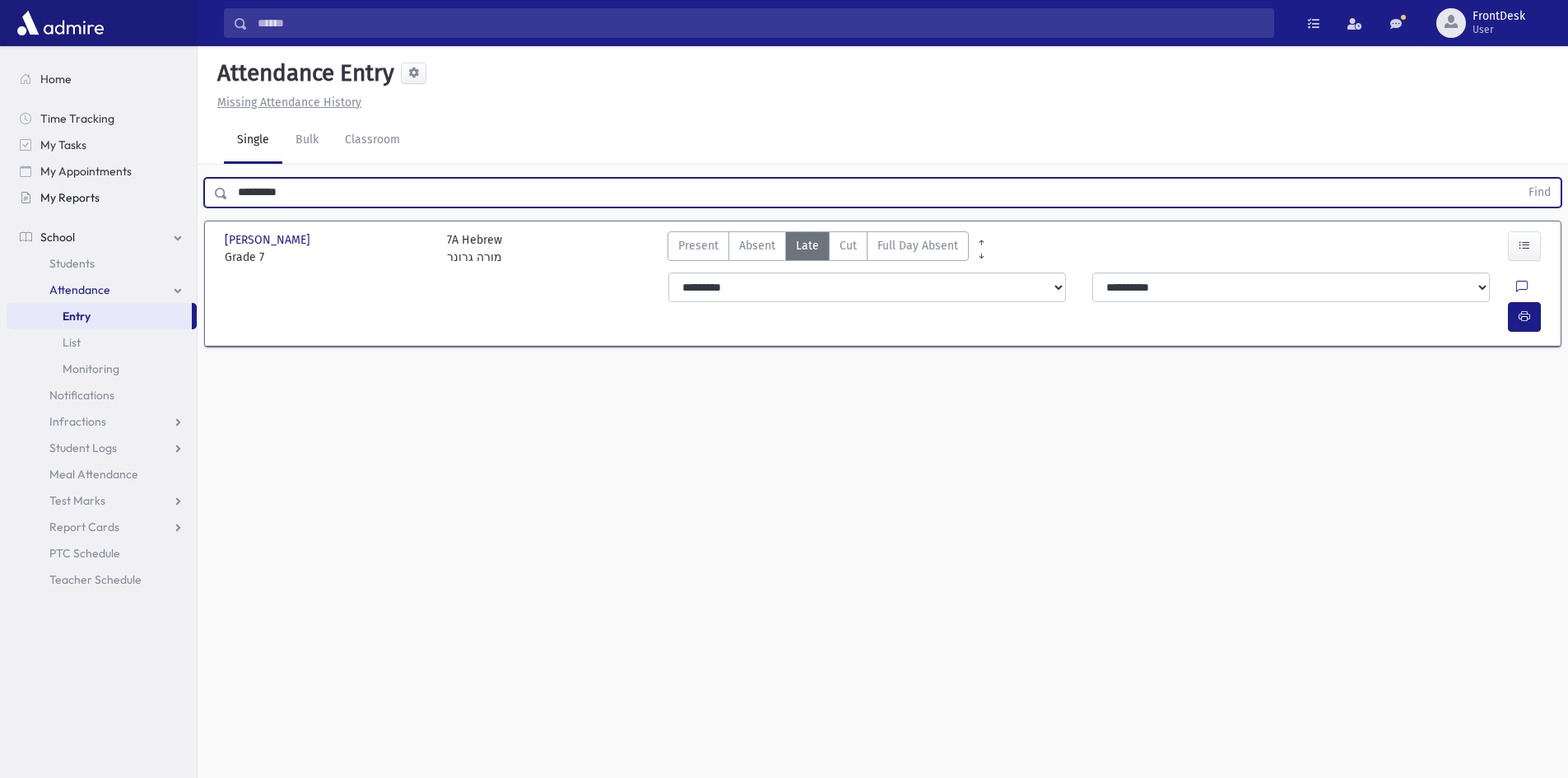
drag, startPoint x: 331, startPoint y: 192, endPoint x: 176, endPoint y: 199, distance: 155.2
click at [176, 199] on div "Search Results Students" at bounding box center [784, 407] width 1568 height 815
type input "*******"
click at [1519, 179] on button "Find" at bounding box center [1539, 192] width 42 height 28
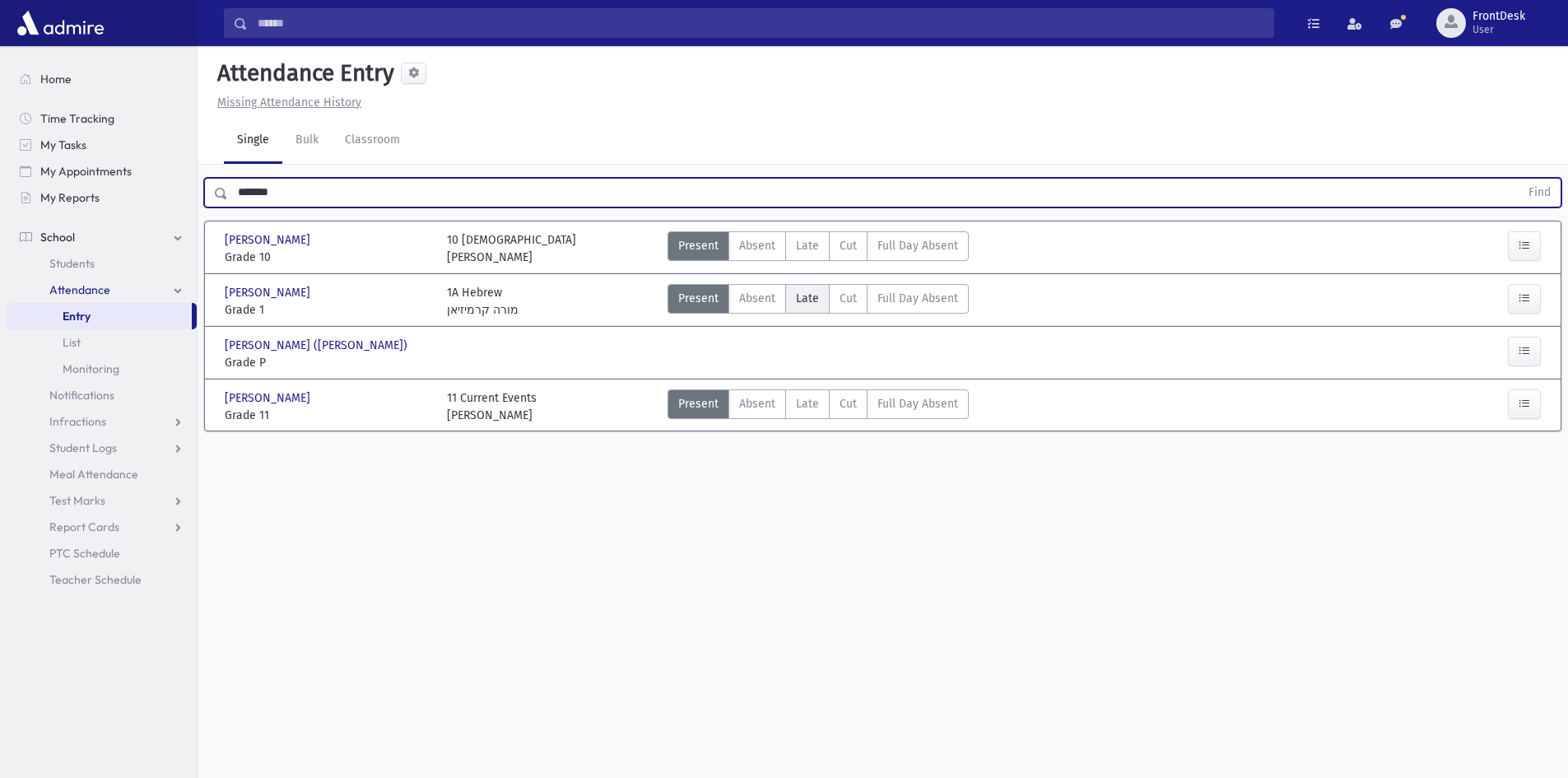
click at [814, 298] on span "Late" at bounding box center [808, 298] width 23 height 17
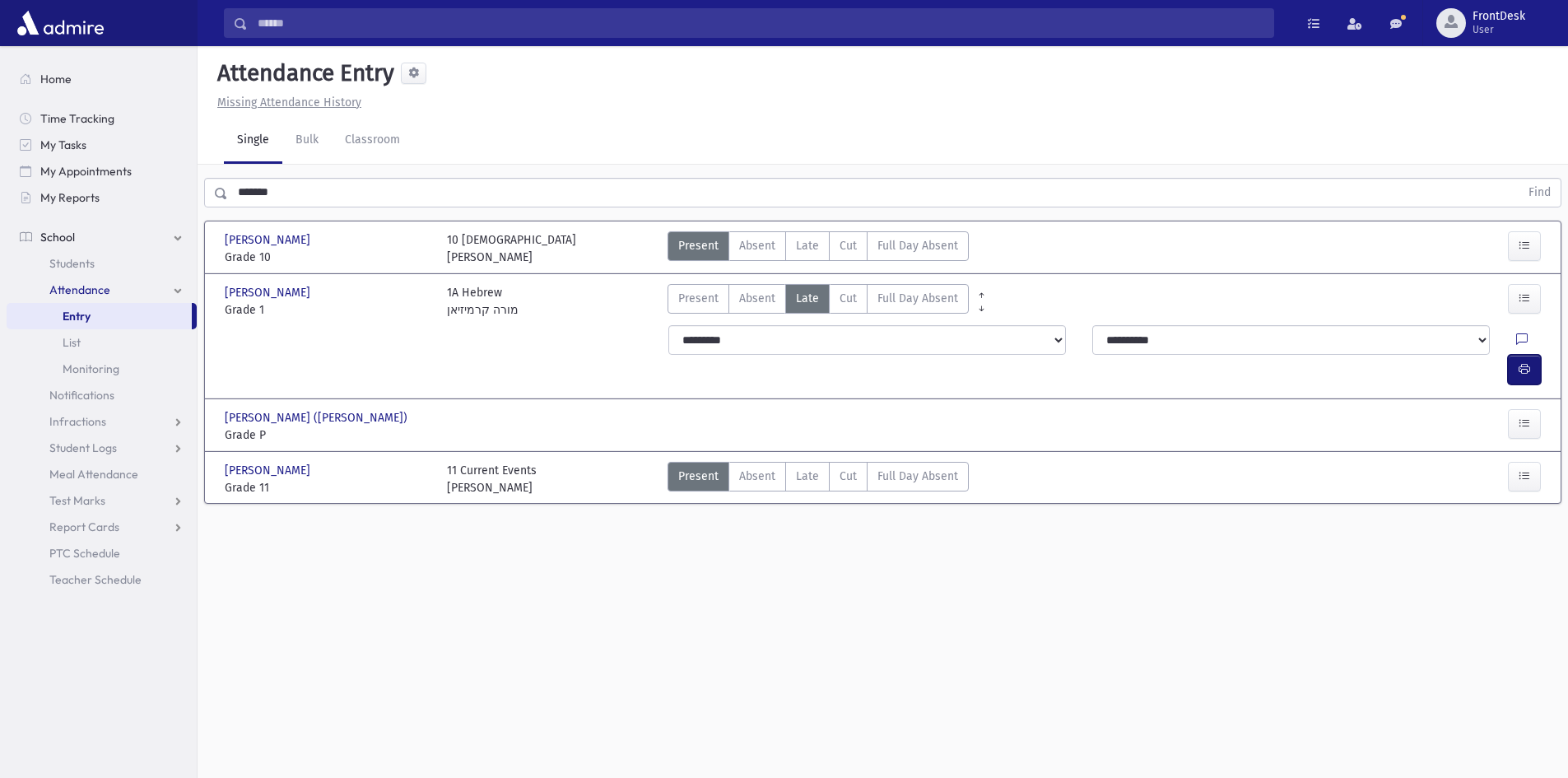
click at [1526, 355] on button "button" at bounding box center [1524, 369] width 33 height 29
drag, startPoint x: 263, startPoint y: 206, endPoint x: 182, endPoint y: 221, distance: 82.4
click at [184, 221] on div "Search Results Students" at bounding box center [784, 407] width 1568 height 815
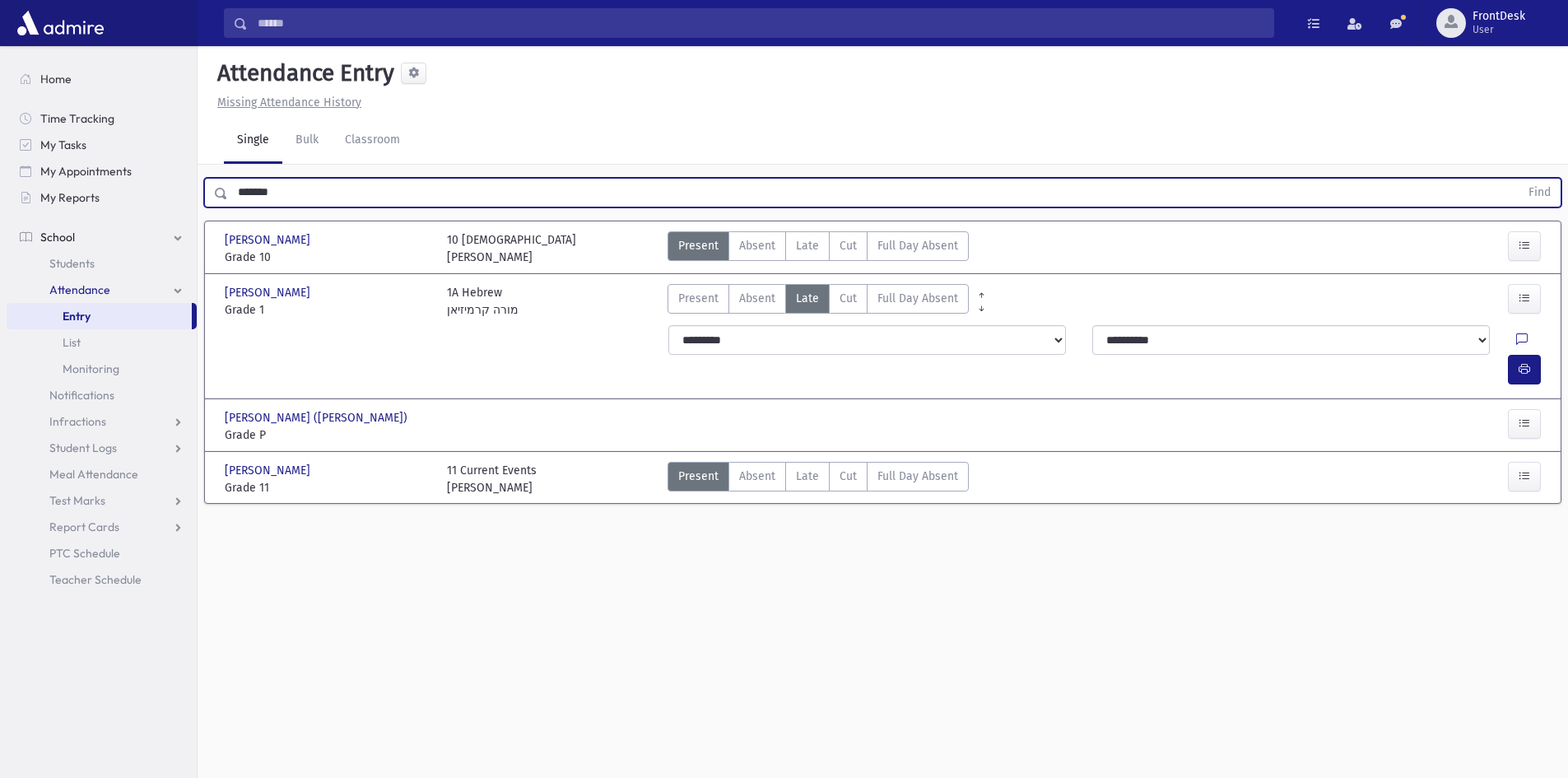
type input "*******"
click at [1519, 179] on button "Find" at bounding box center [1539, 192] width 42 height 28
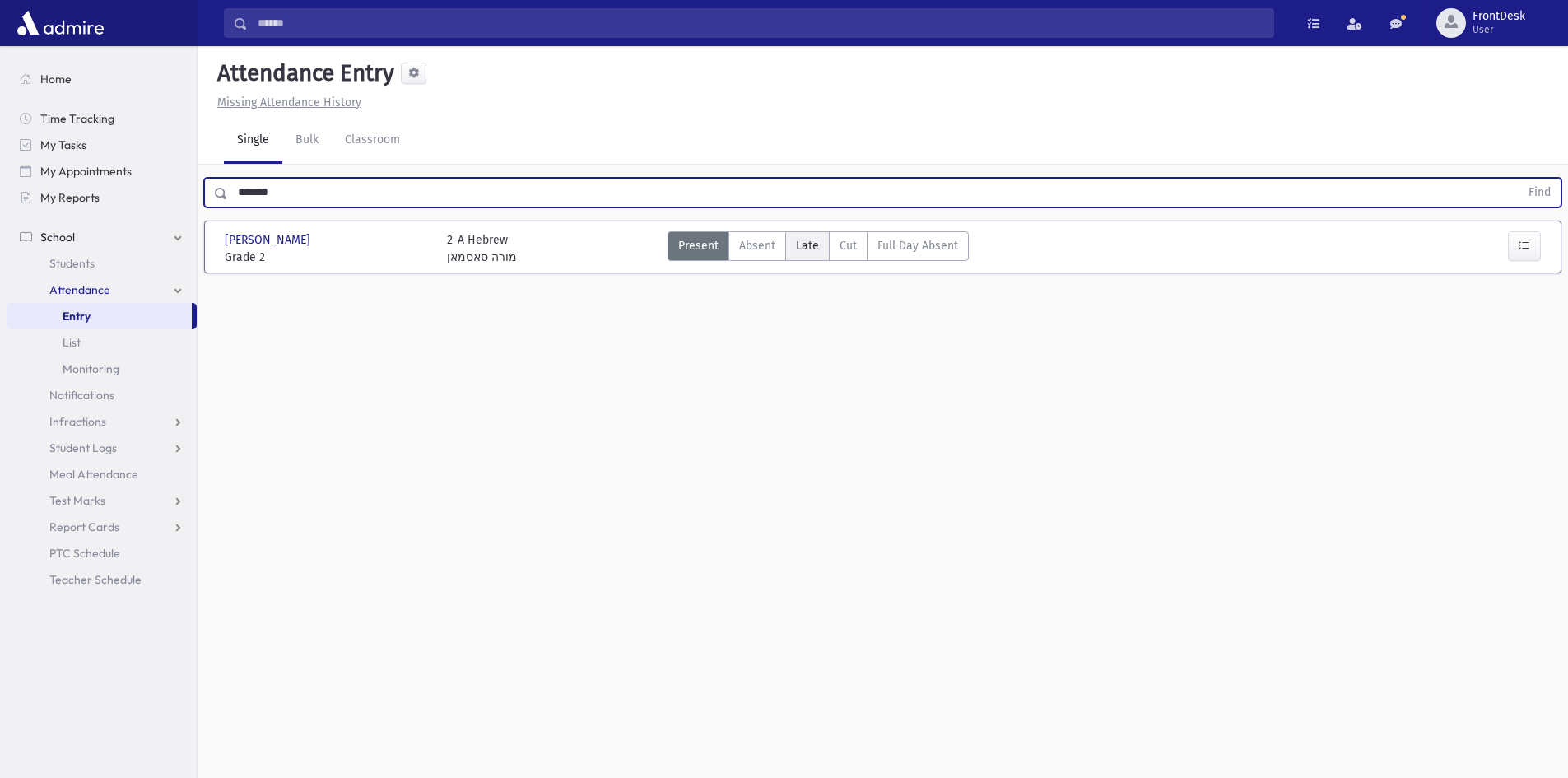
click at [798, 244] on span "Late" at bounding box center [808, 245] width 23 height 17
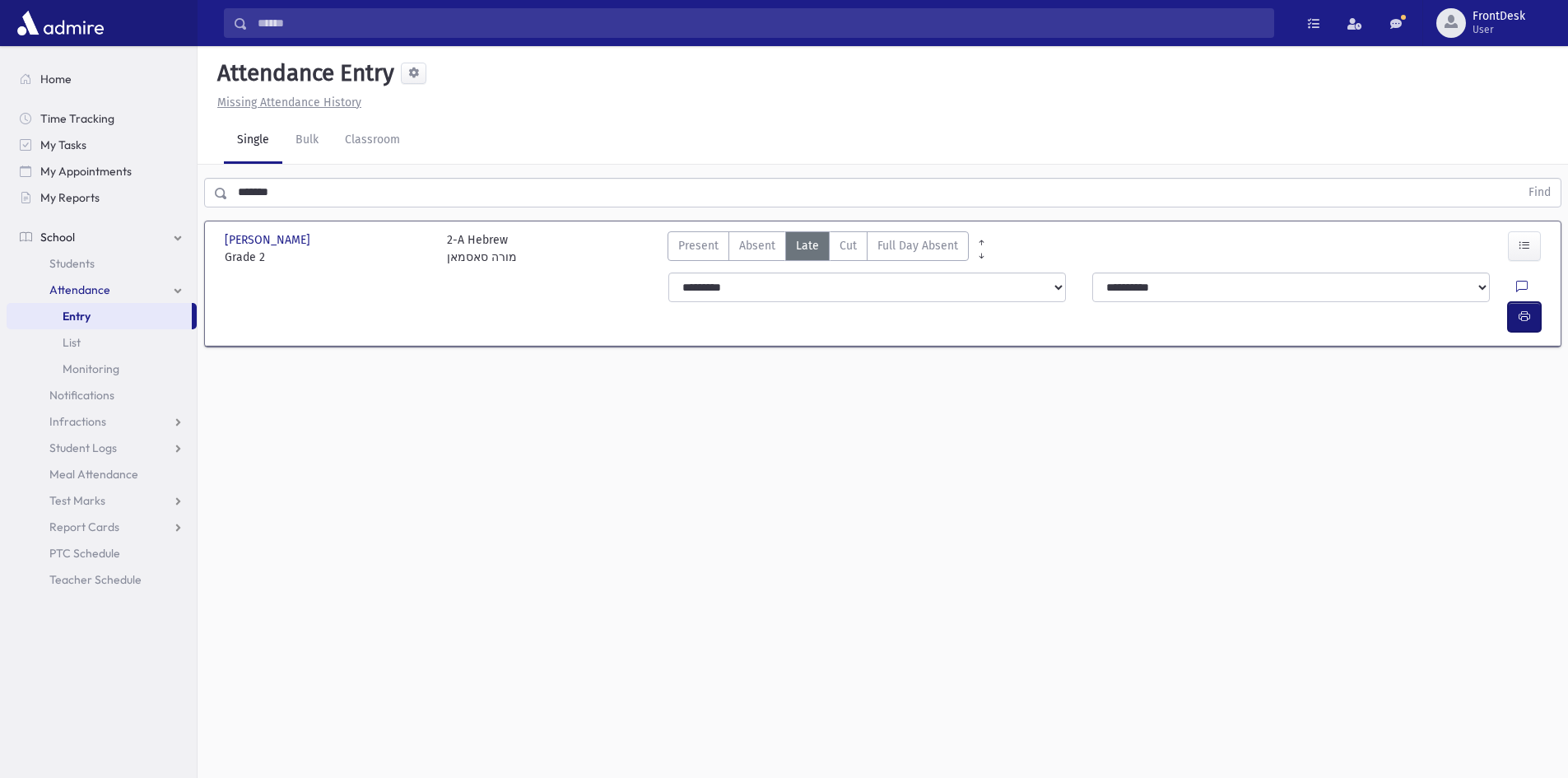
click at [1534, 302] on button "button" at bounding box center [1524, 316] width 33 height 29
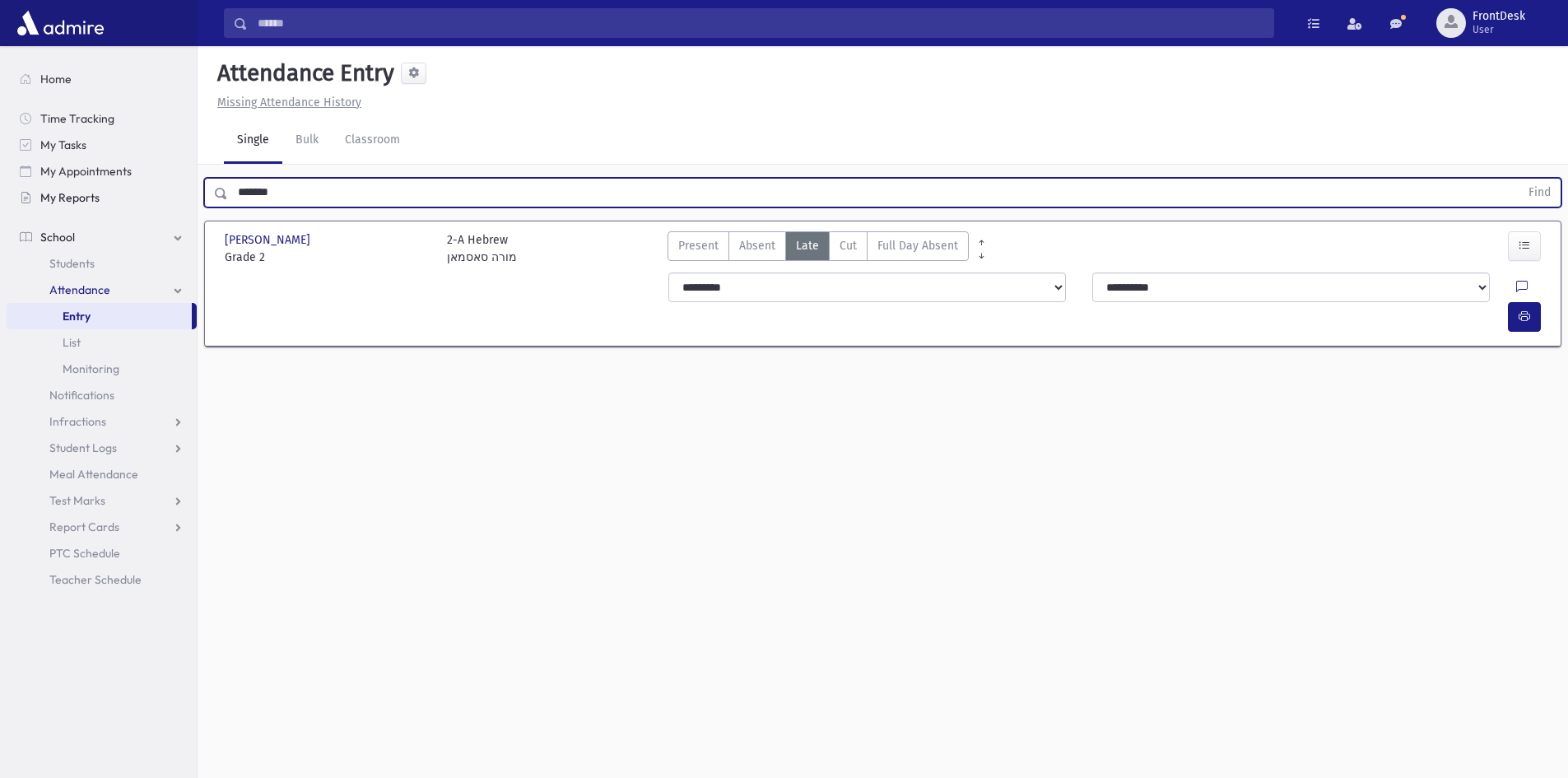
drag, startPoint x: 281, startPoint y: 203, endPoint x: 139, endPoint y: 201, distance: 142.0
click at [139, 201] on div "Search Results Students" at bounding box center [784, 407] width 1568 height 815
type input "******"
click at [1519, 179] on button "Find" at bounding box center [1539, 192] width 42 height 28
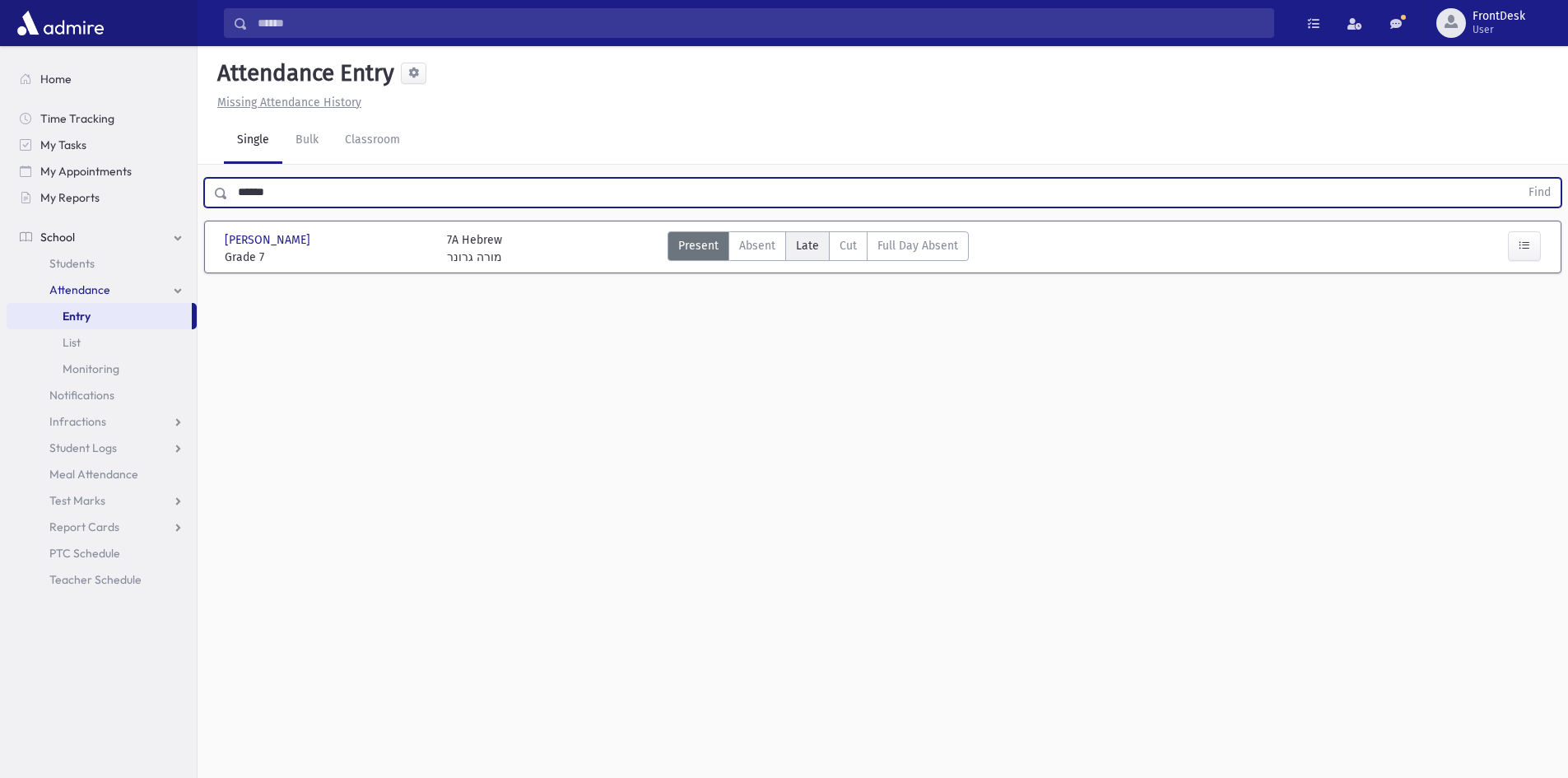
click at [796, 239] on span "Late" at bounding box center [808, 245] width 23 height 17
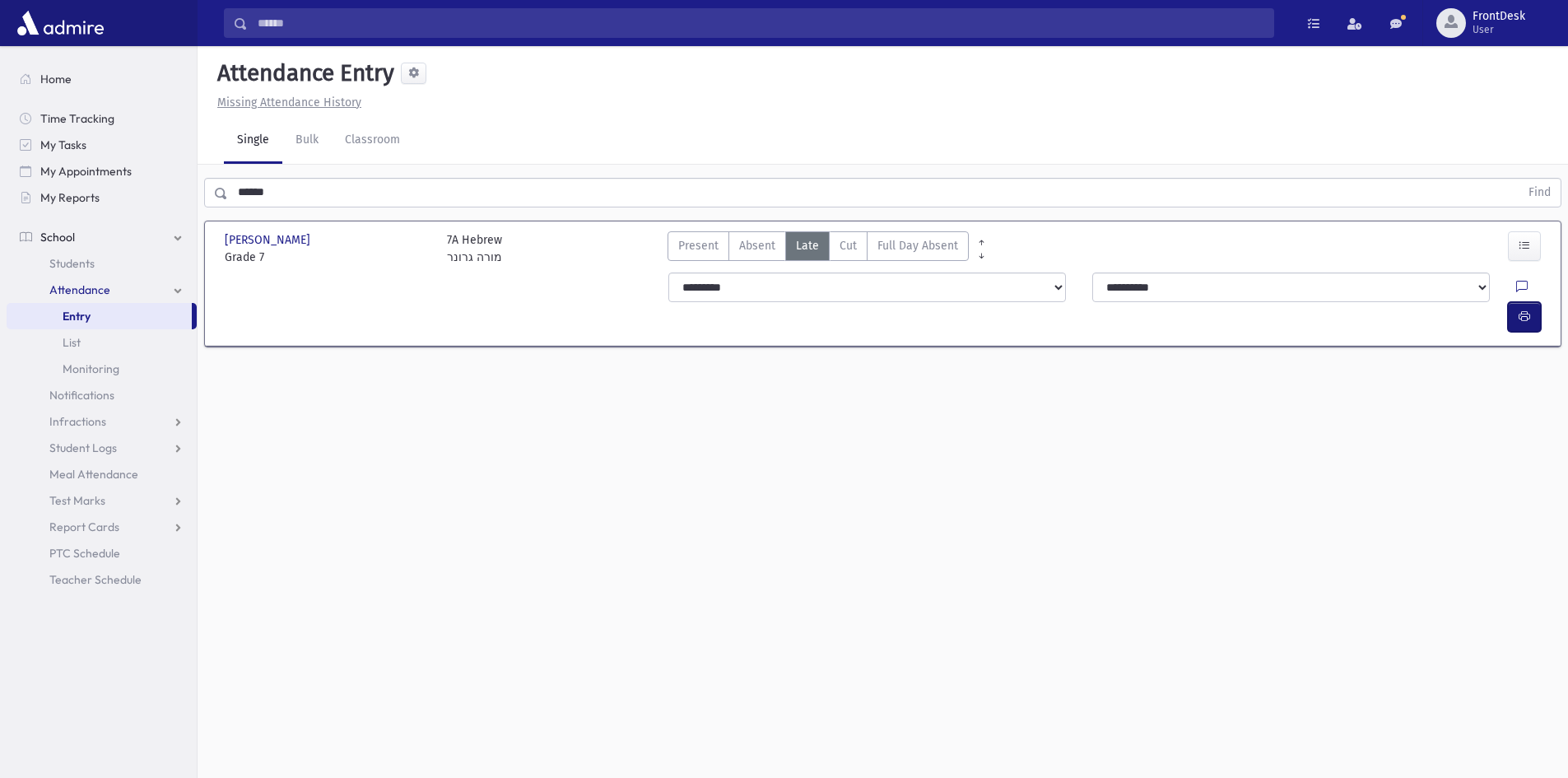
click at [1539, 302] on button "button" at bounding box center [1524, 316] width 33 height 29
